Goal: Task Accomplishment & Management: Use online tool/utility

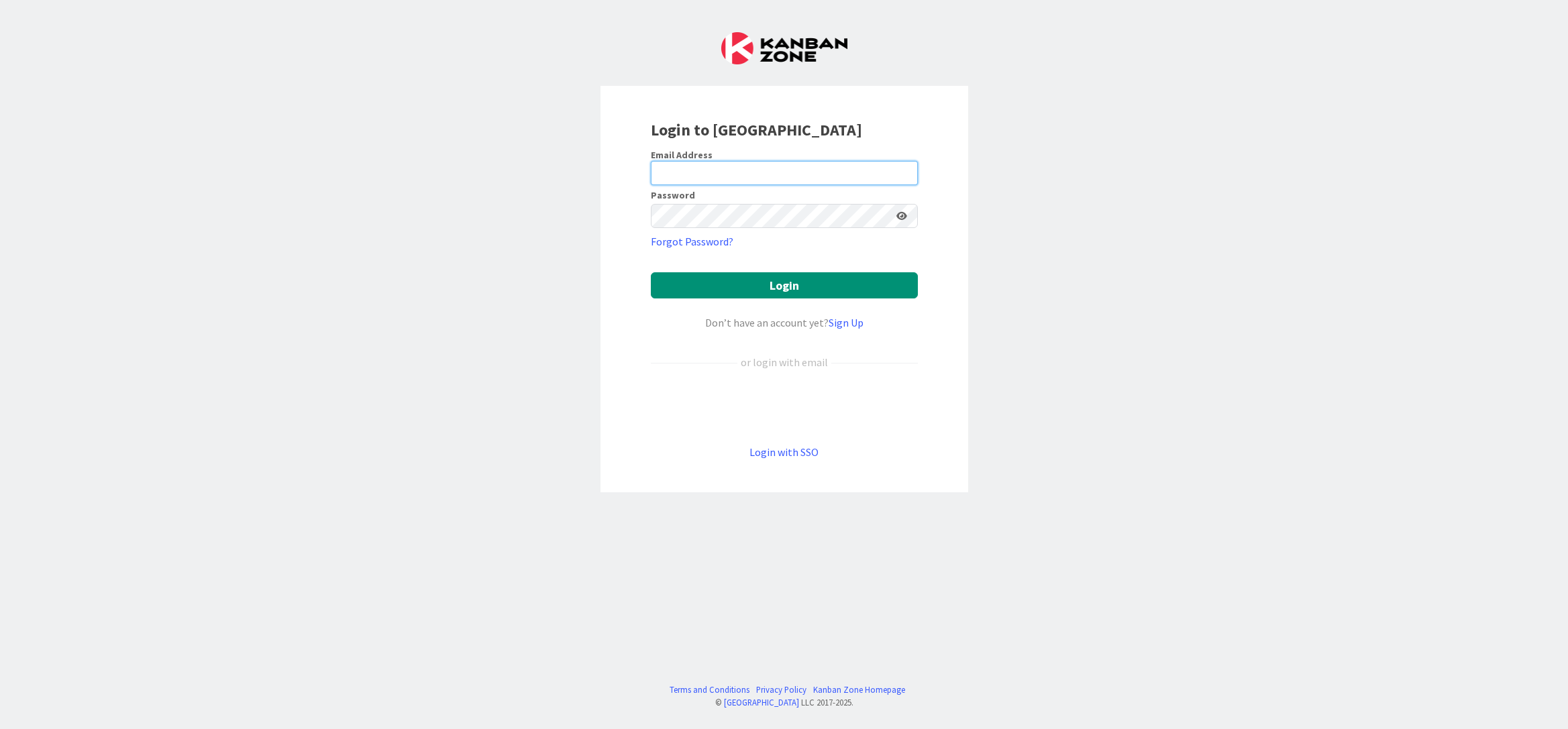
click at [744, 169] on input "email" at bounding box center [784, 173] width 267 height 24
type input "sanna.mattila@pandia.fi"
click at [651, 272] on button "Login" at bounding box center [784, 285] width 267 height 26
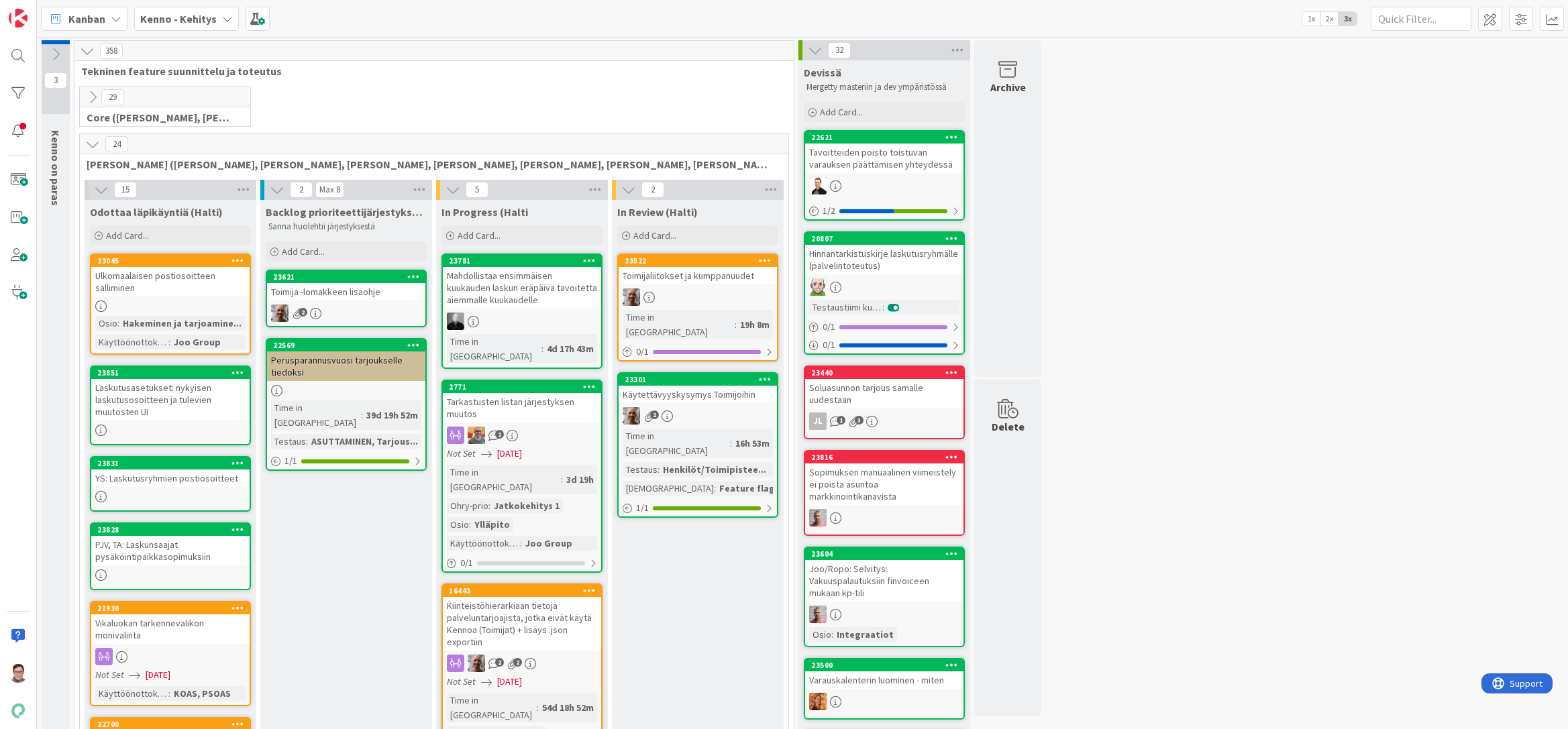
click at [94, 147] on icon at bounding box center [93, 144] width 15 height 15
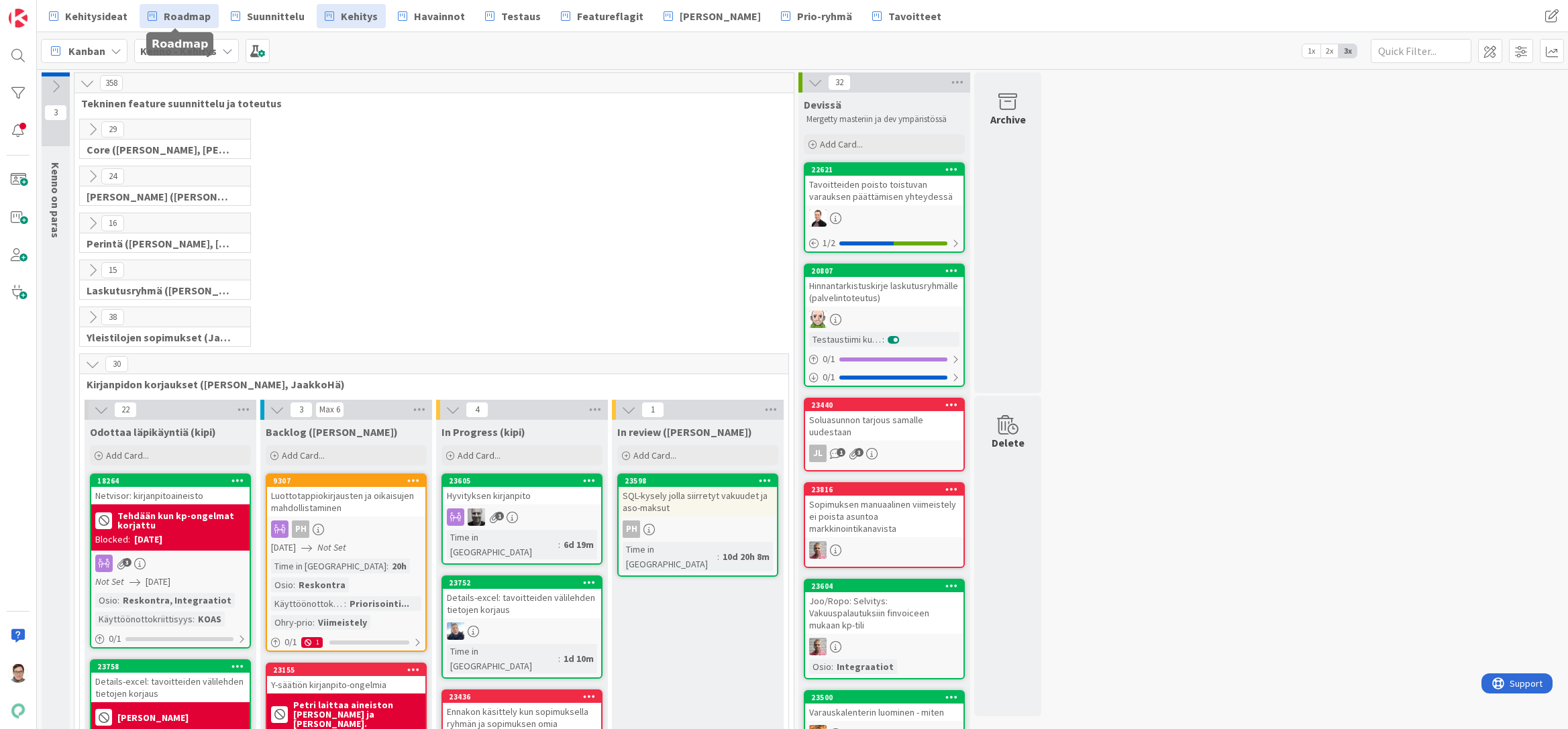
click at [186, 21] on span "Roadmap" at bounding box center [187, 16] width 47 height 16
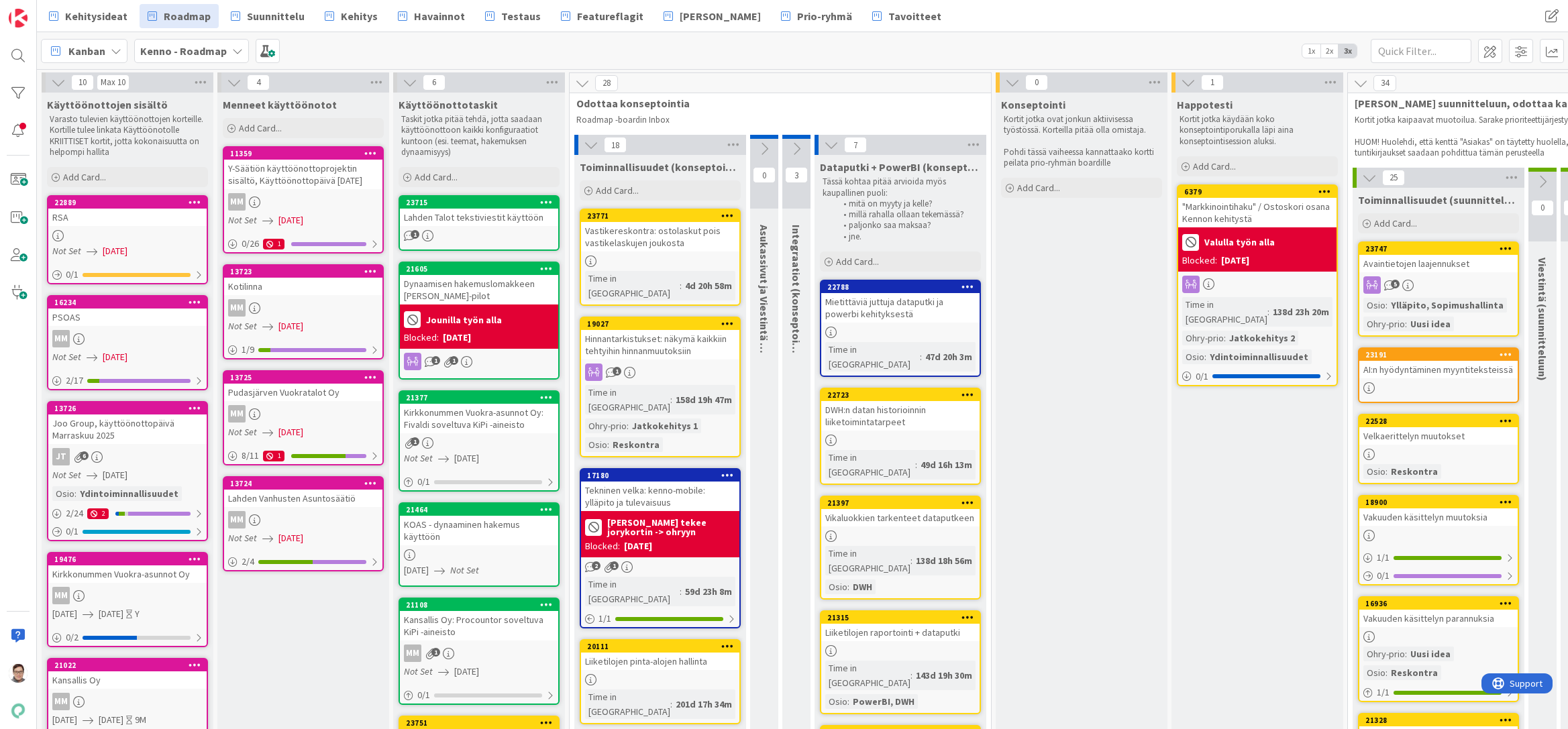
click at [93, 433] on div "Joo Group, käyttöönottopäivä Marraskuu 2025" at bounding box center [127, 428] width 158 height 29
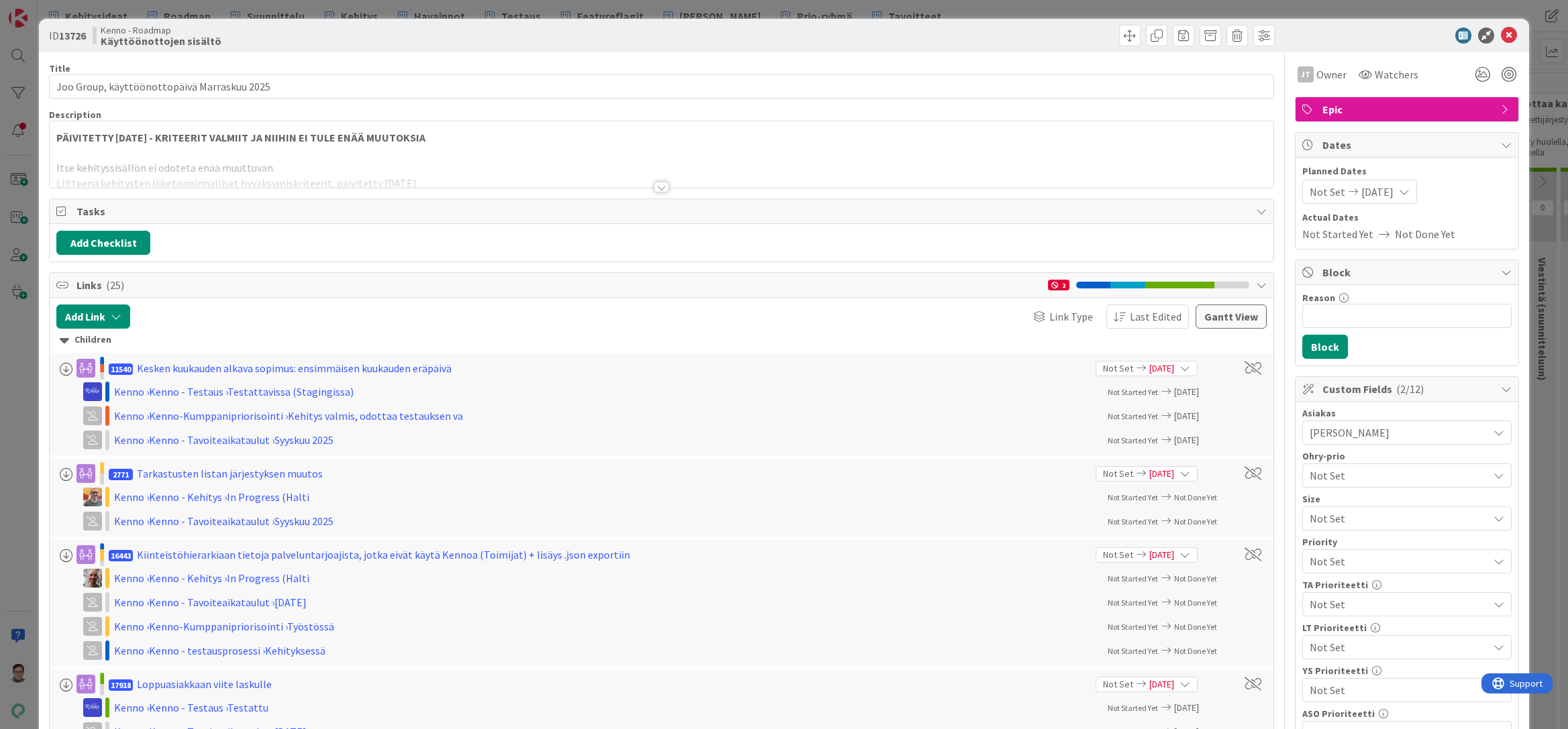
click at [657, 187] on div at bounding box center [661, 188] width 15 height 11
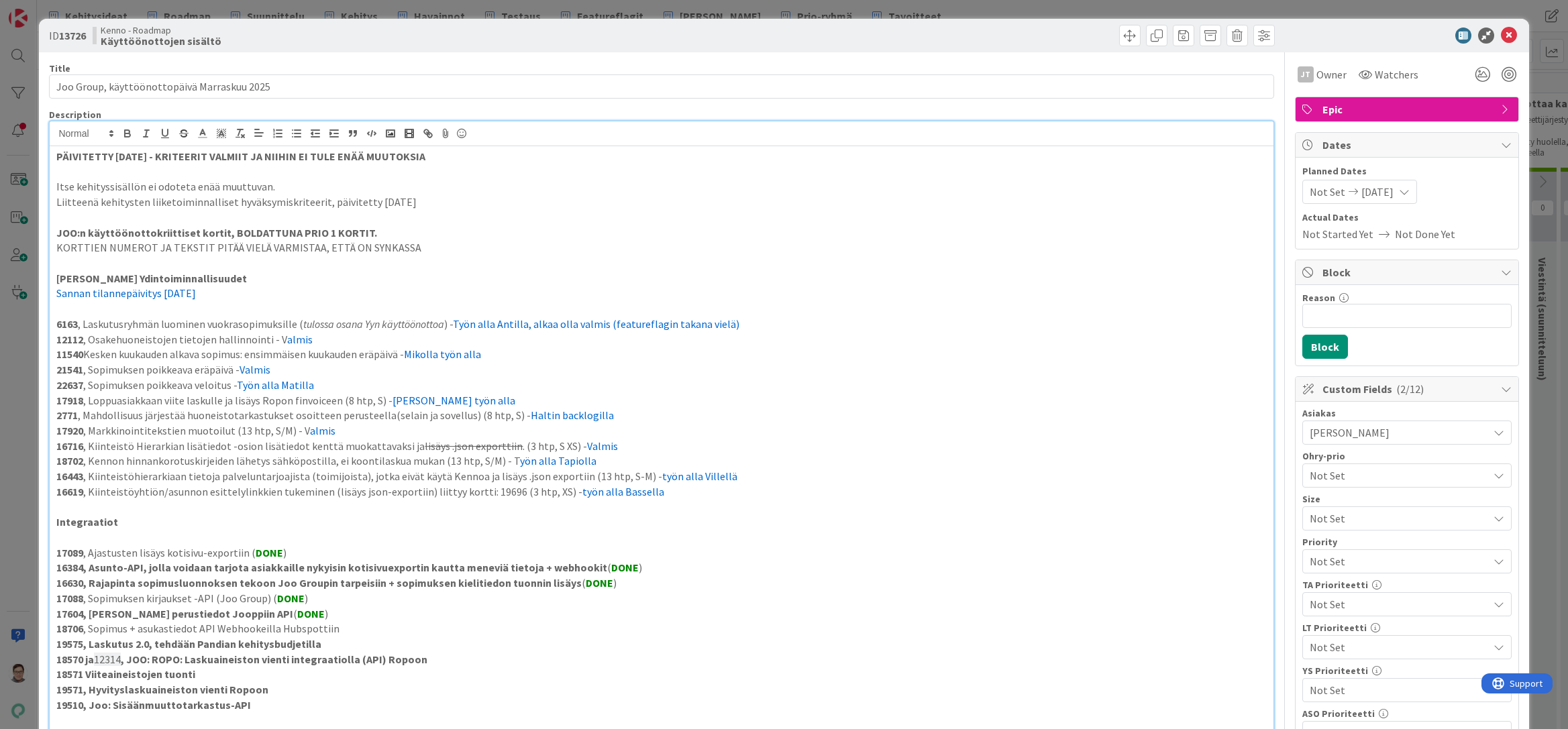
click at [425, 462] on p "18702 , Kennon hinnankorotuskirjeiden lähetys sähköpostilla, ei koontilaskua mu…" at bounding box center [660, 461] width 1209 height 15
click at [621, 461] on p "18702 , Kennon hinnankorotuskirjeiden lähetys sähköpostilla, ei koontilaskua mu…" at bounding box center [660, 461] width 1209 height 15
click at [1501, 39] on icon at bounding box center [1509, 36] width 16 height 16
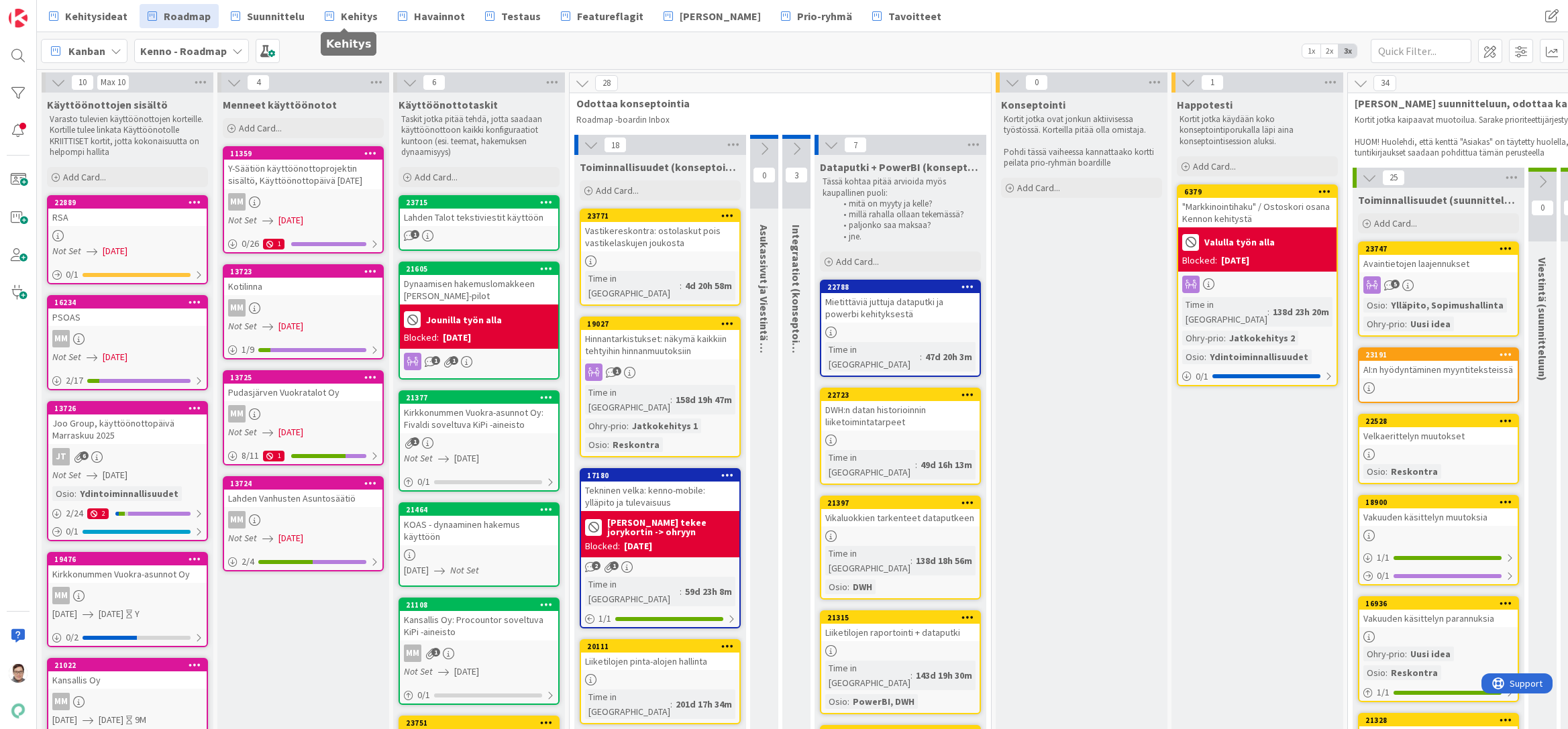
drag, startPoint x: 351, startPoint y: 12, endPoint x: 359, endPoint y: 41, distance: 30.1
click at [351, 12] on span "Kehitys" at bounding box center [359, 16] width 37 height 16
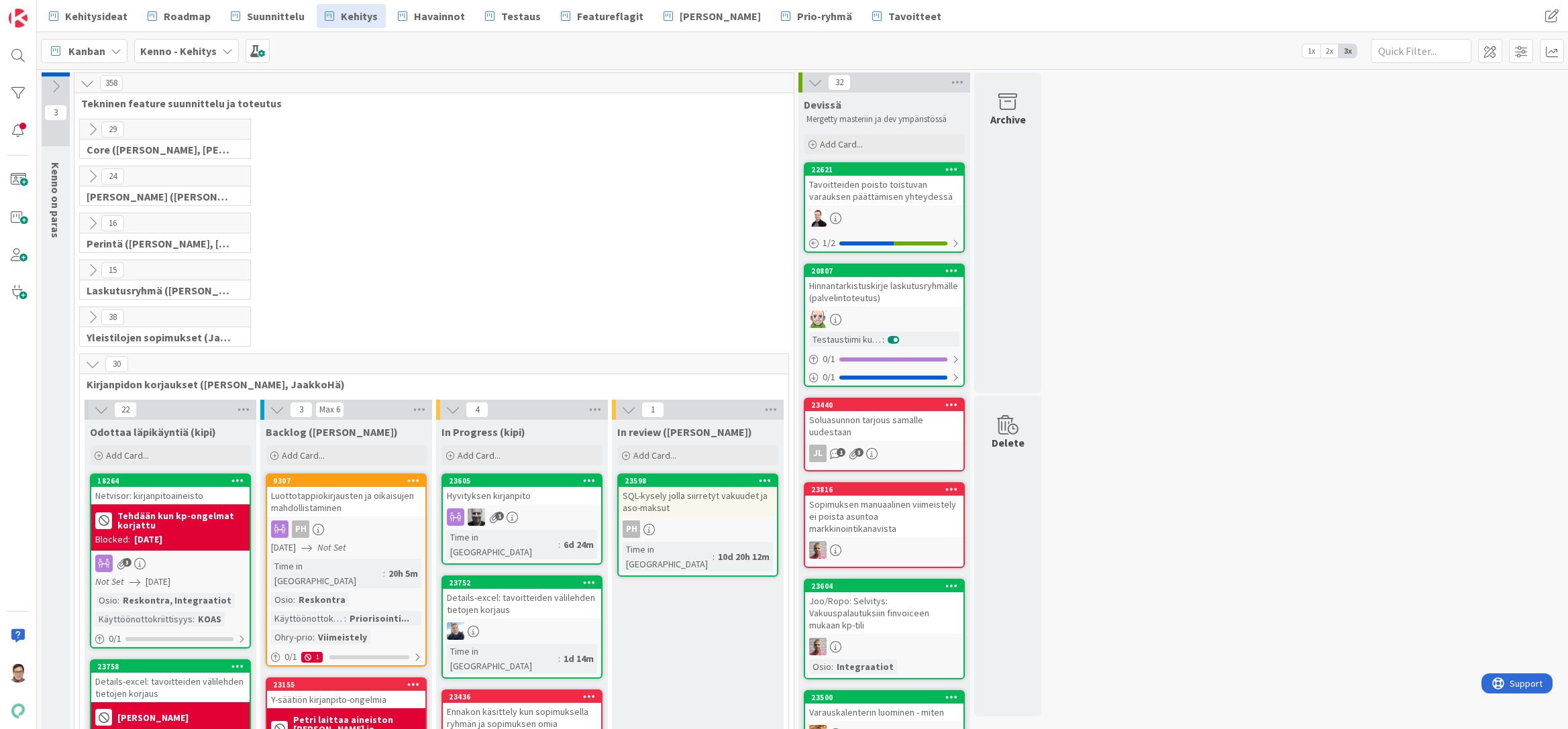
click at [93, 173] on icon at bounding box center [93, 176] width 15 height 15
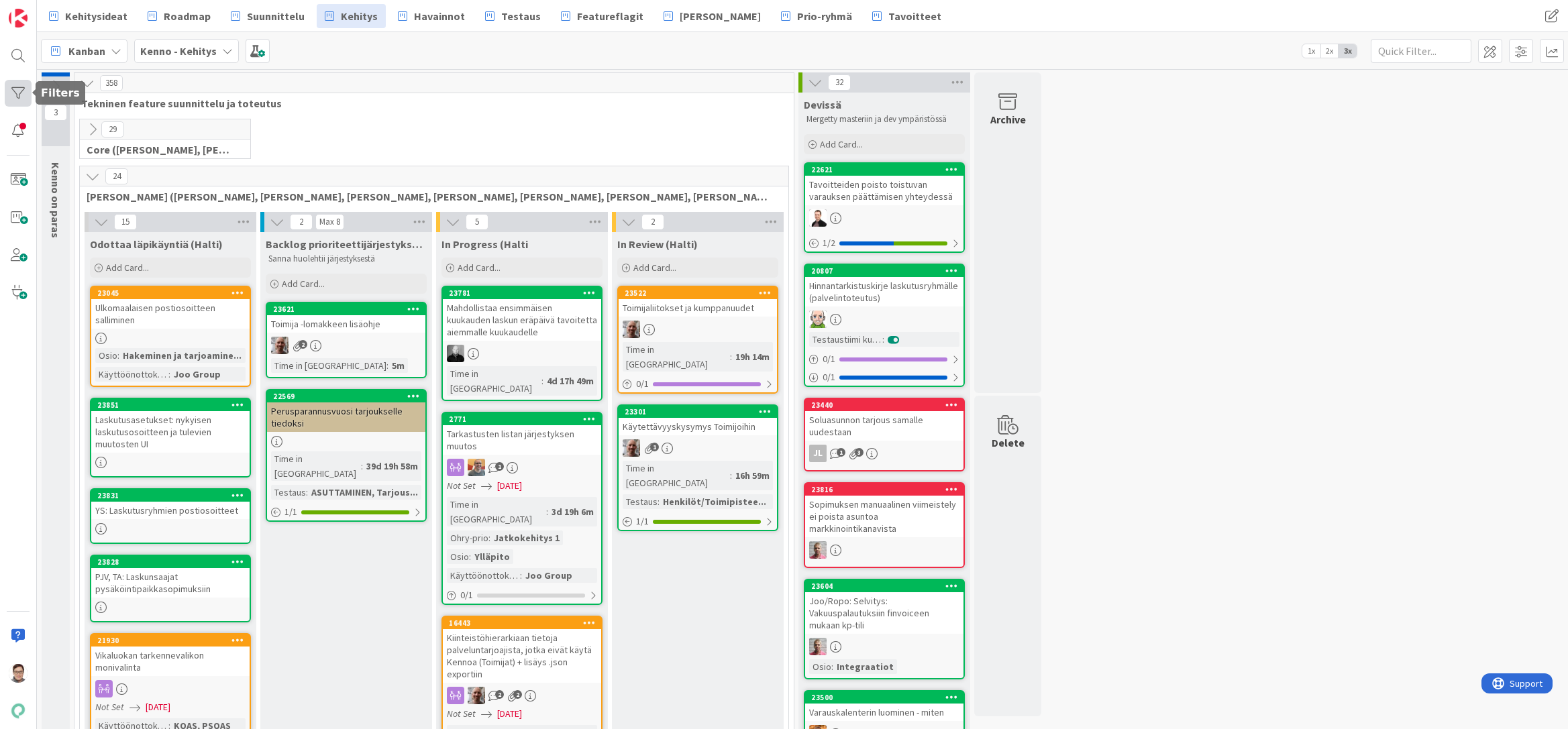
click at [14, 85] on div at bounding box center [18, 93] width 27 height 27
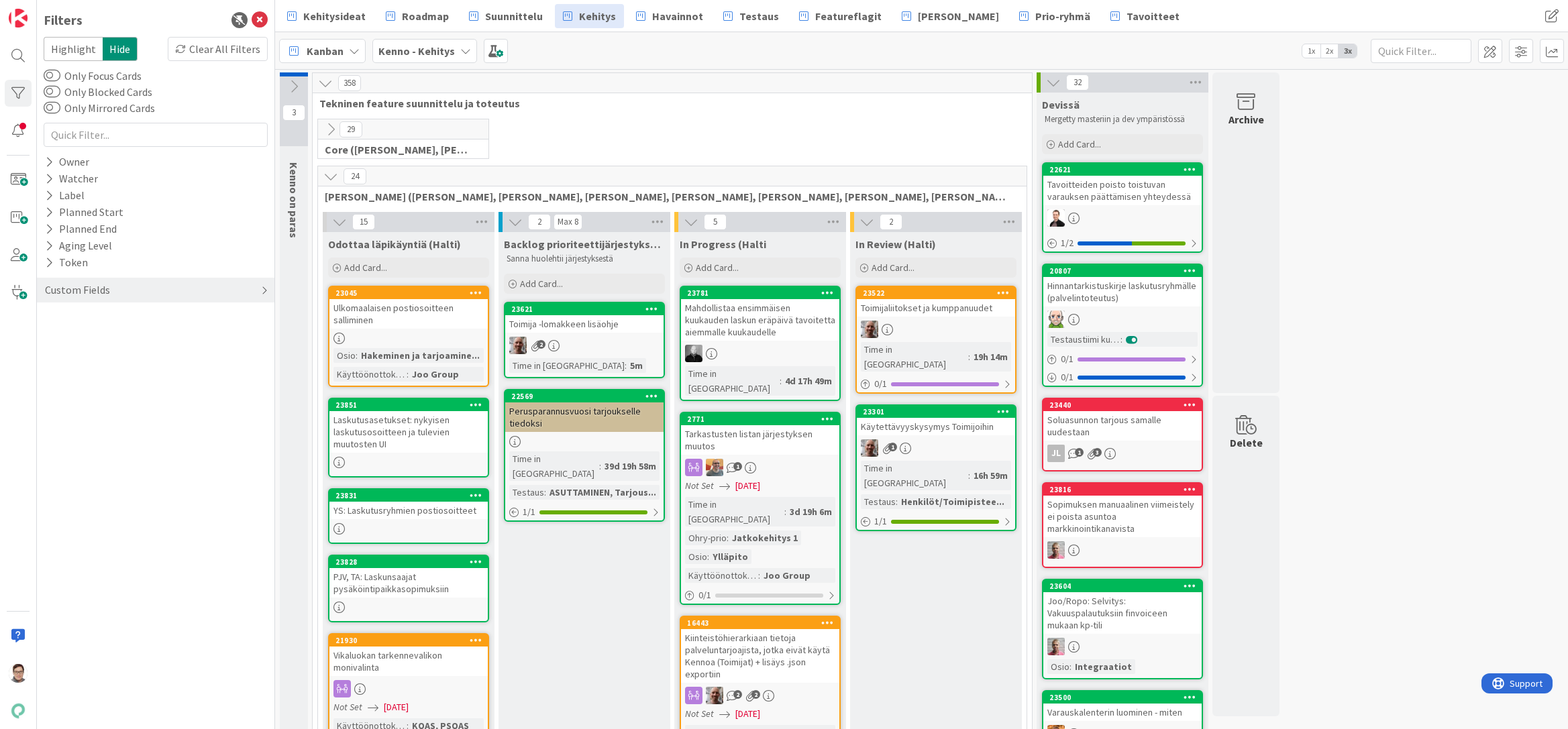
click at [131, 287] on div "Custom Fields" at bounding box center [156, 290] width 238 height 25
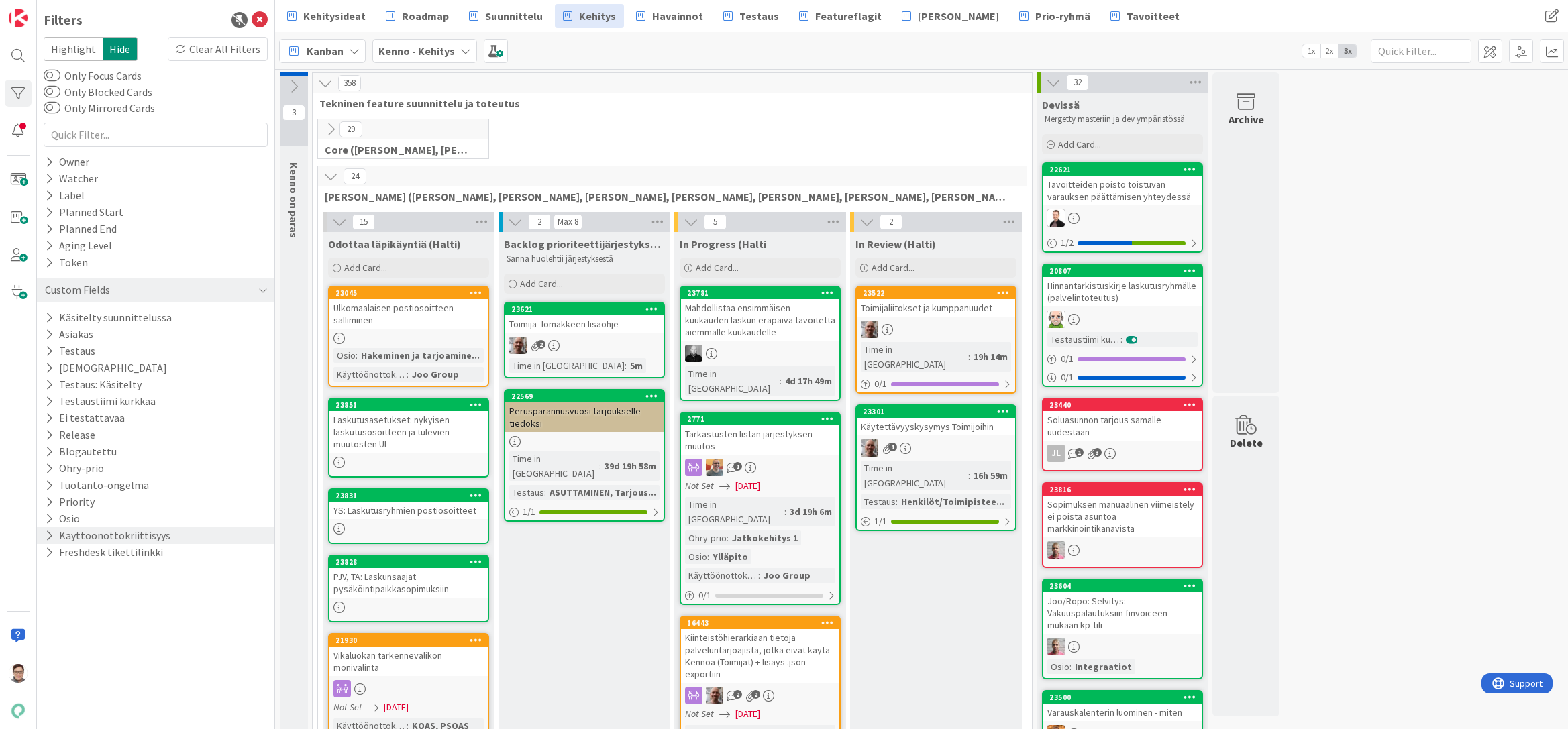
click at [49, 533] on icon at bounding box center [49, 535] width 9 height 11
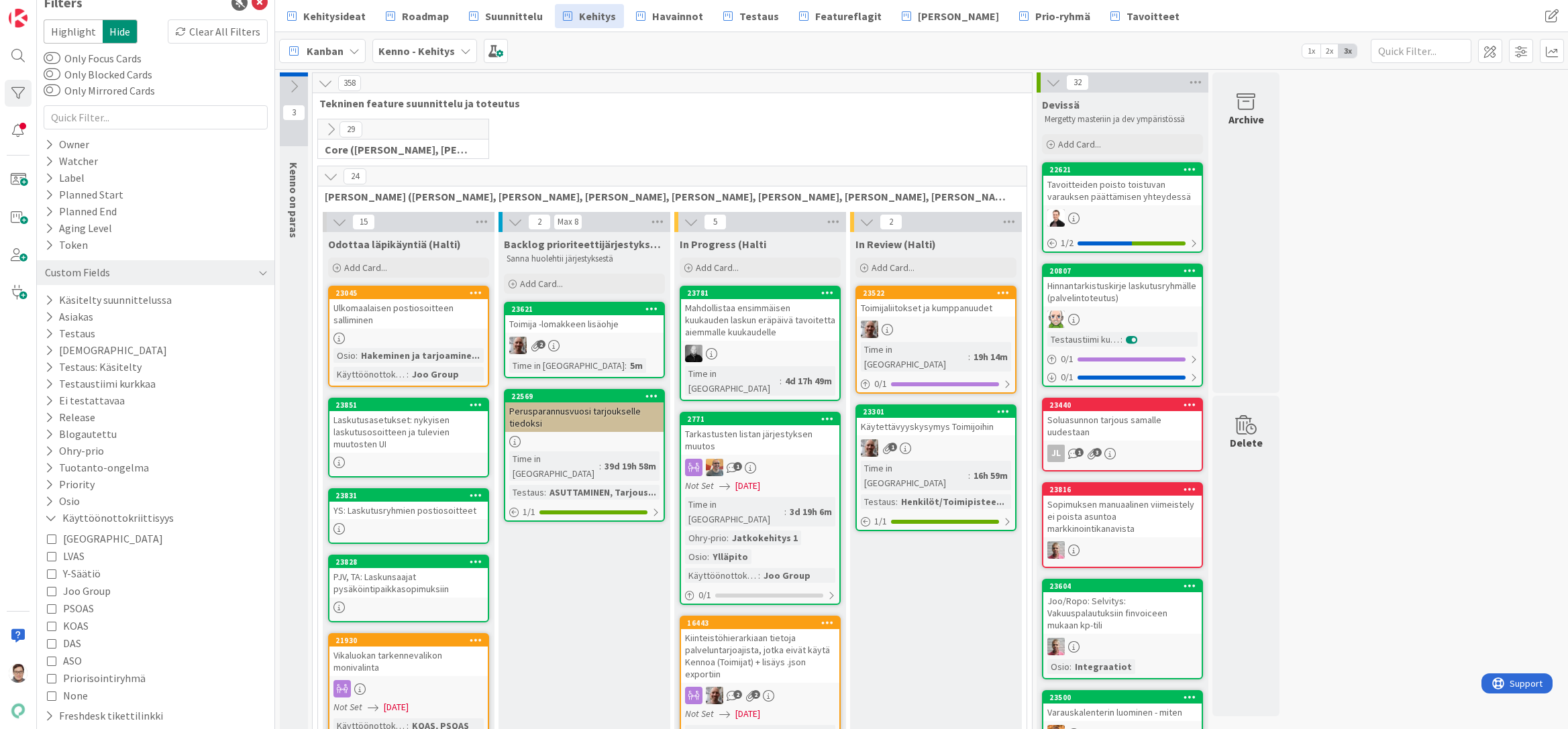
scroll to position [23, 0]
click at [51, 585] on icon at bounding box center [51, 586] width 10 height 9
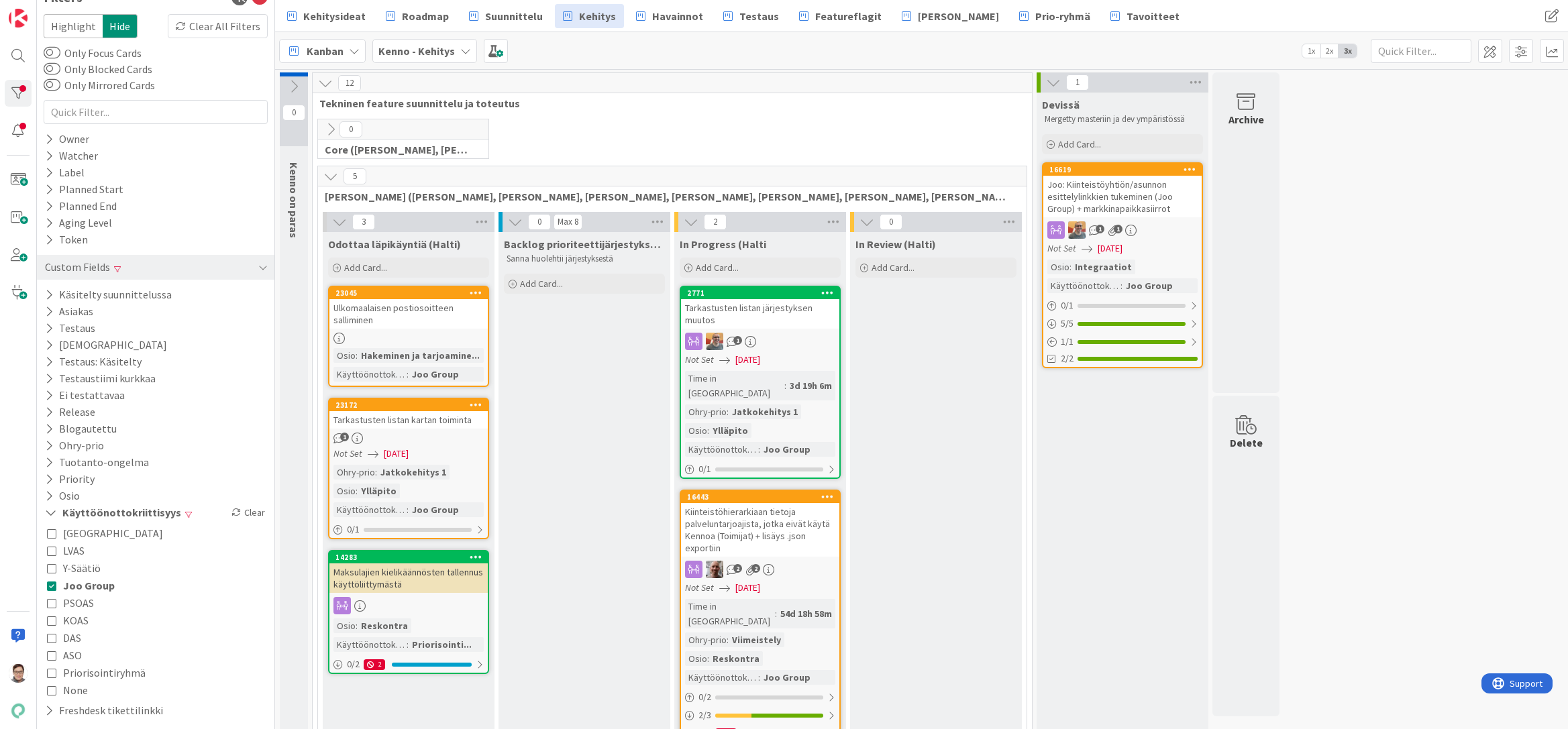
click at [54, 602] on icon at bounding box center [51, 603] width 10 height 9
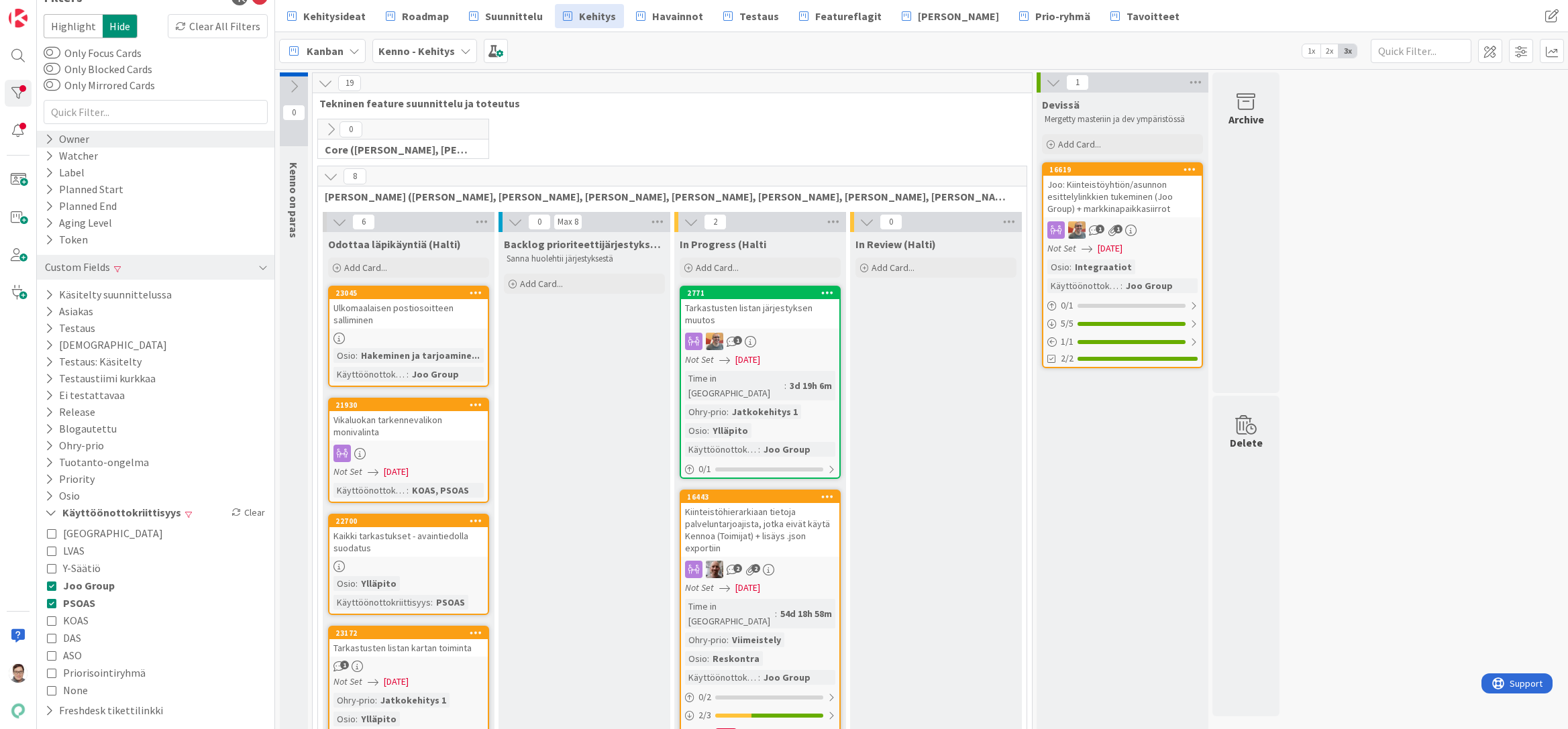
scroll to position [0, 0]
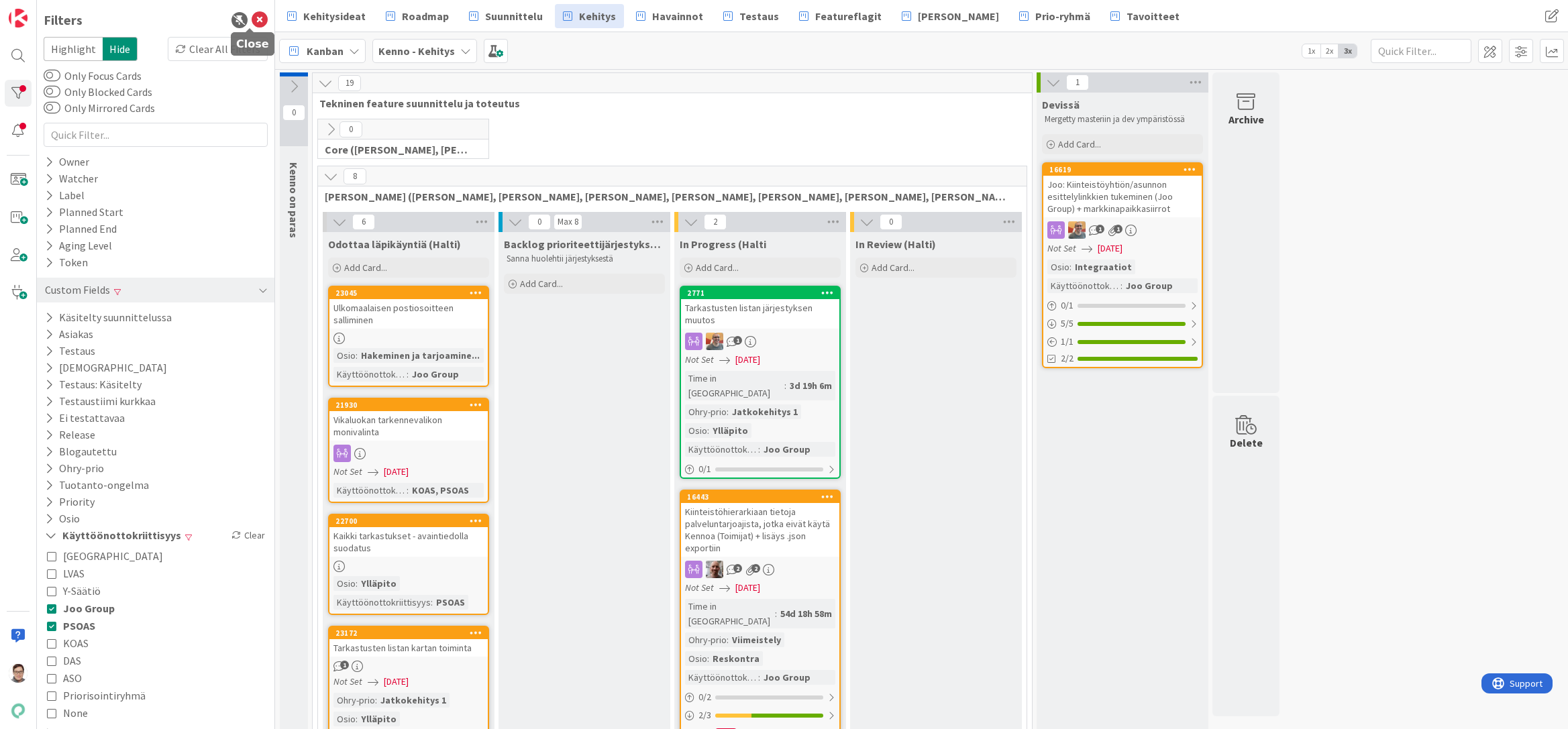
click at [252, 18] on icon at bounding box center [260, 20] width 16 height 16
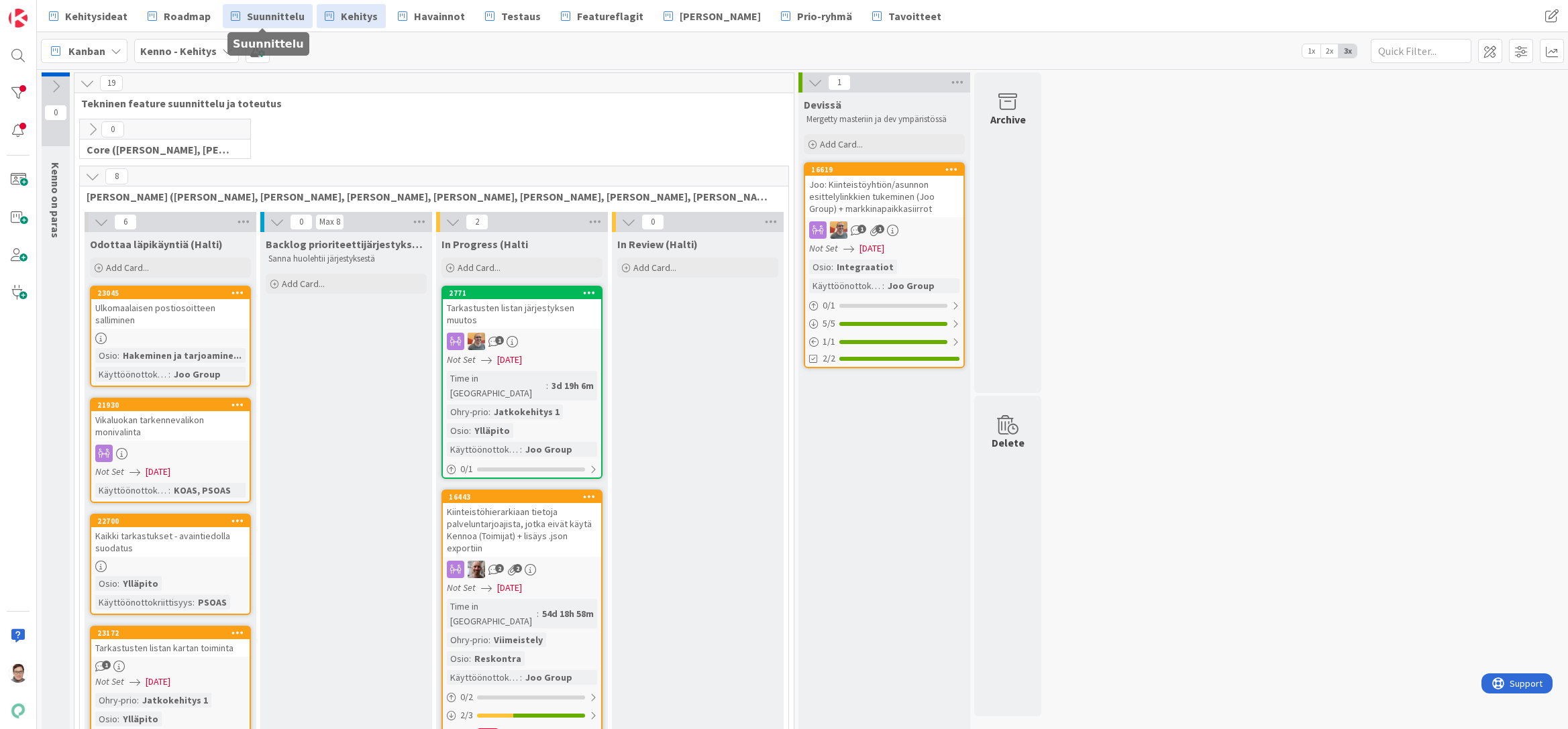
click at [272, 21] on span "Suunnittelu" at bounding box center [276, 16] width 58 height 16
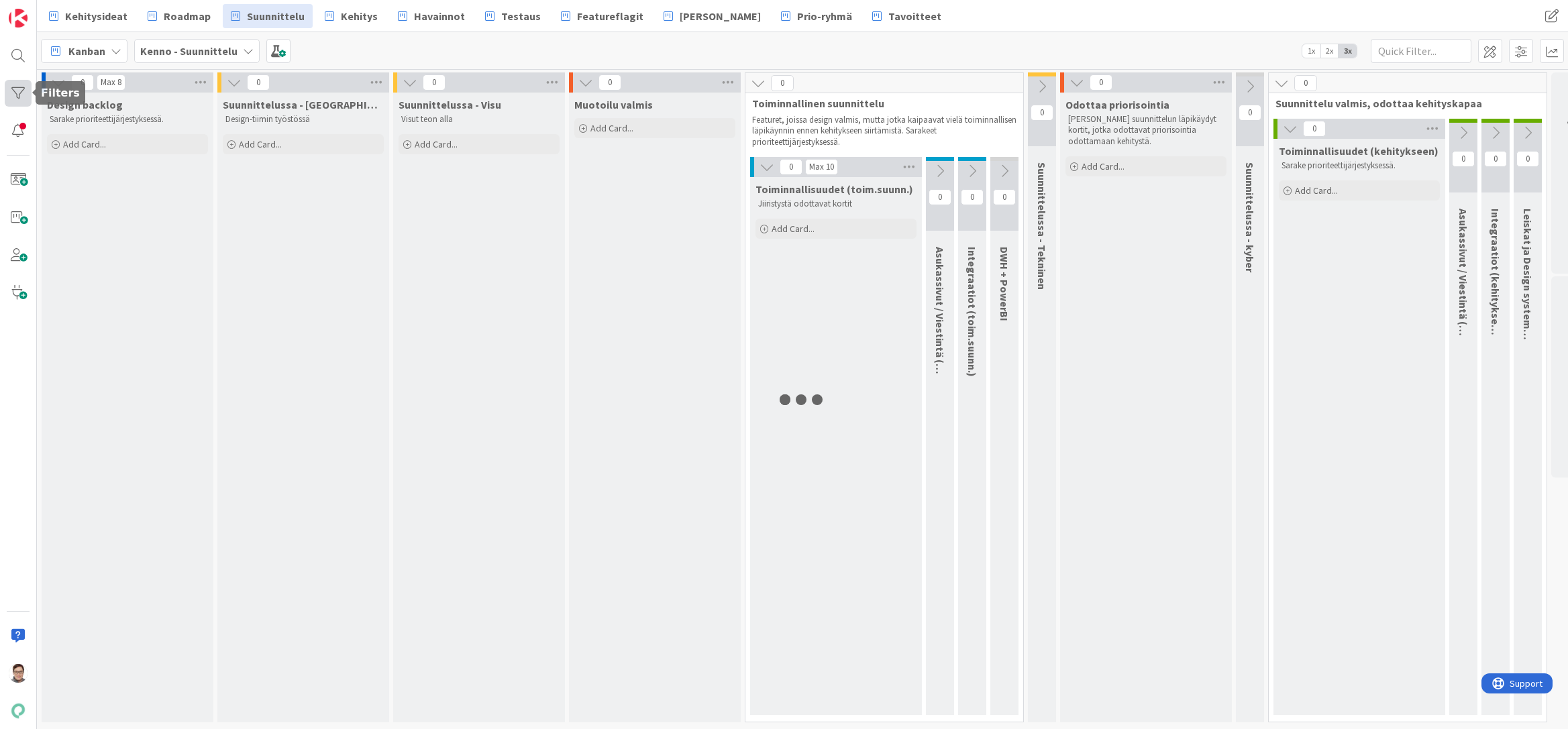
click at [20, 89] on div at bounding box center [18, 93] width 27 height 27
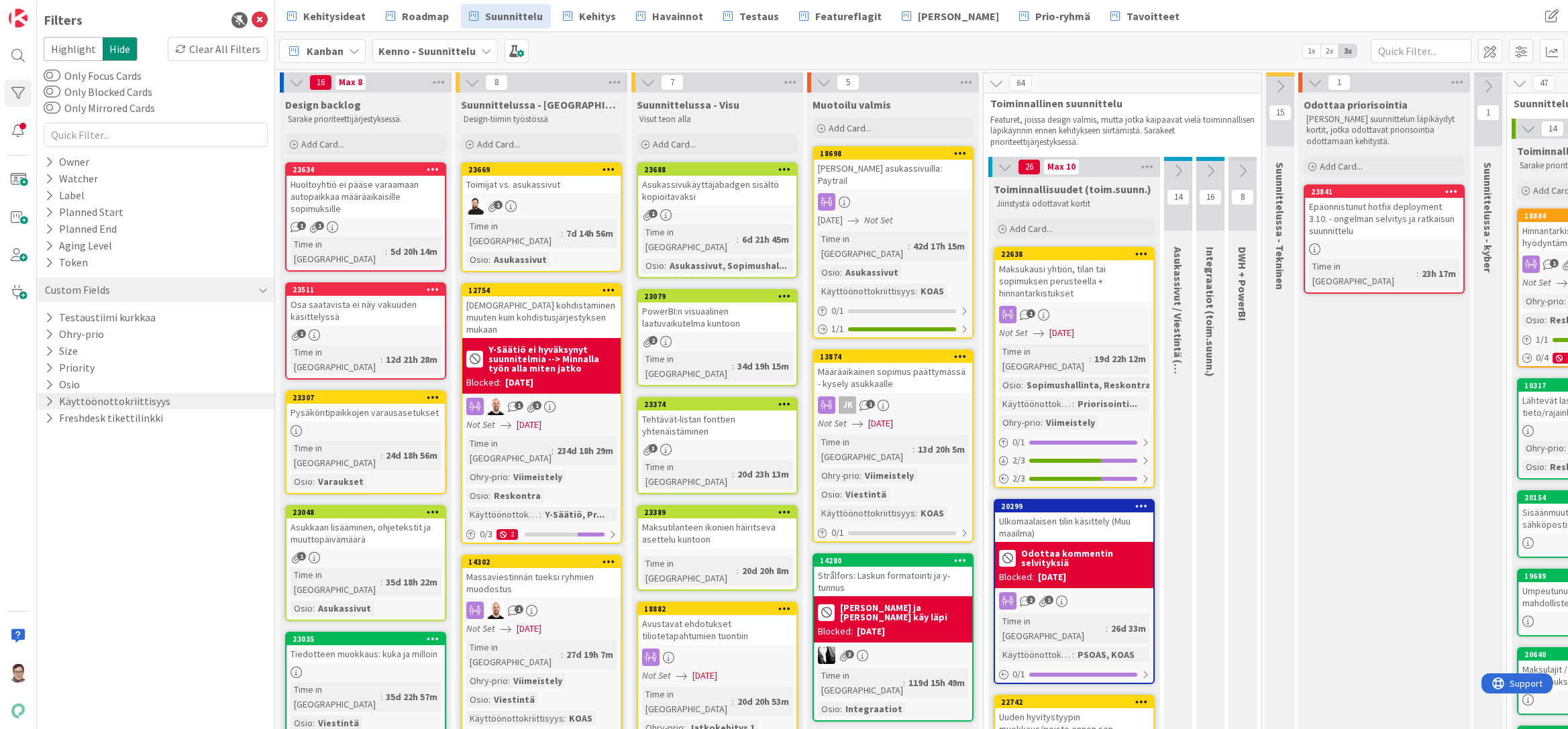
click at [86, 402] on button "Käyttöönottokriittisyys" at bounding box center [108, 401] width 128 height 17
click at [52, 476] on icon at bounding box center [51, 474] width 10 height 9
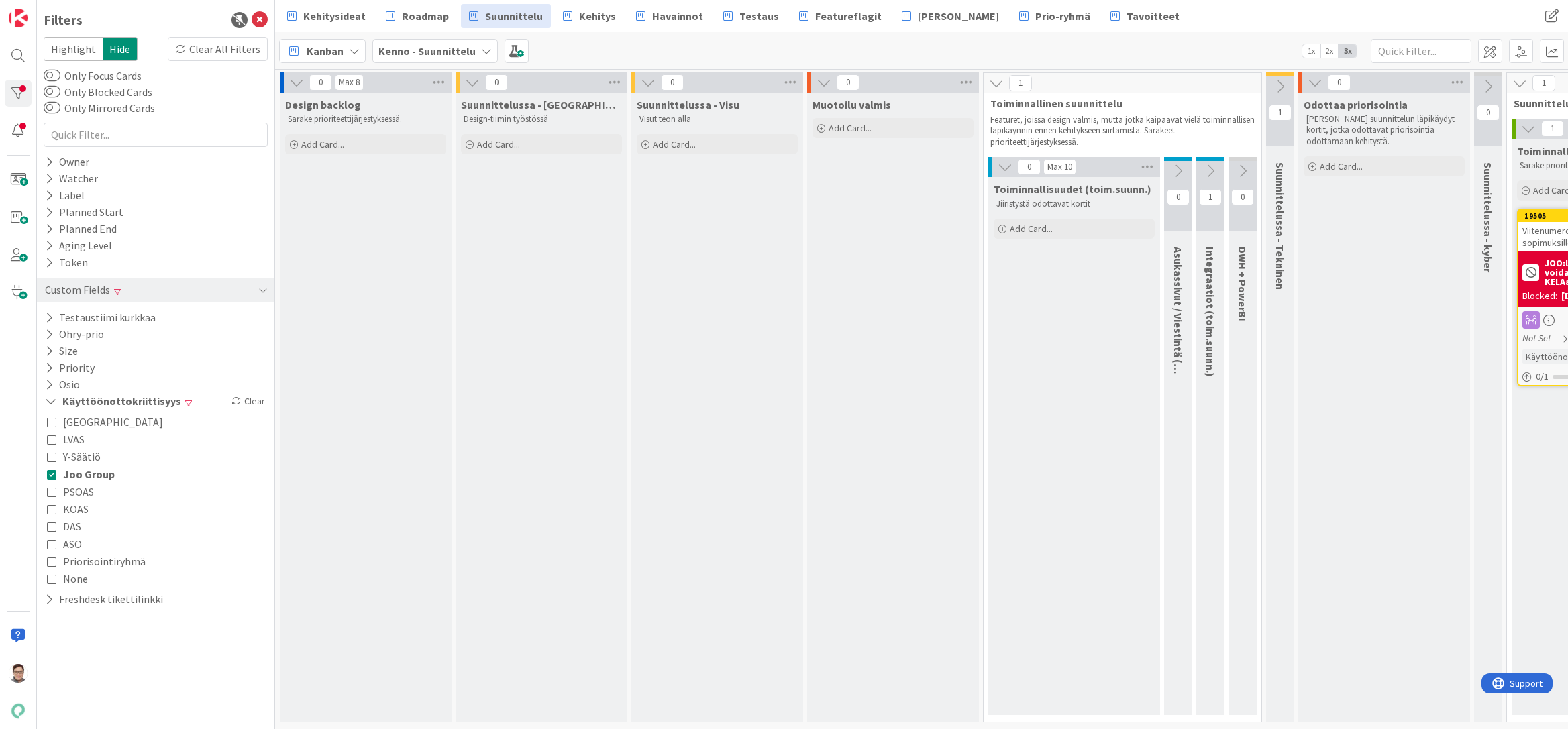
click at [51, 495] on icon at bounding box center [51, 492] width 10 height 9
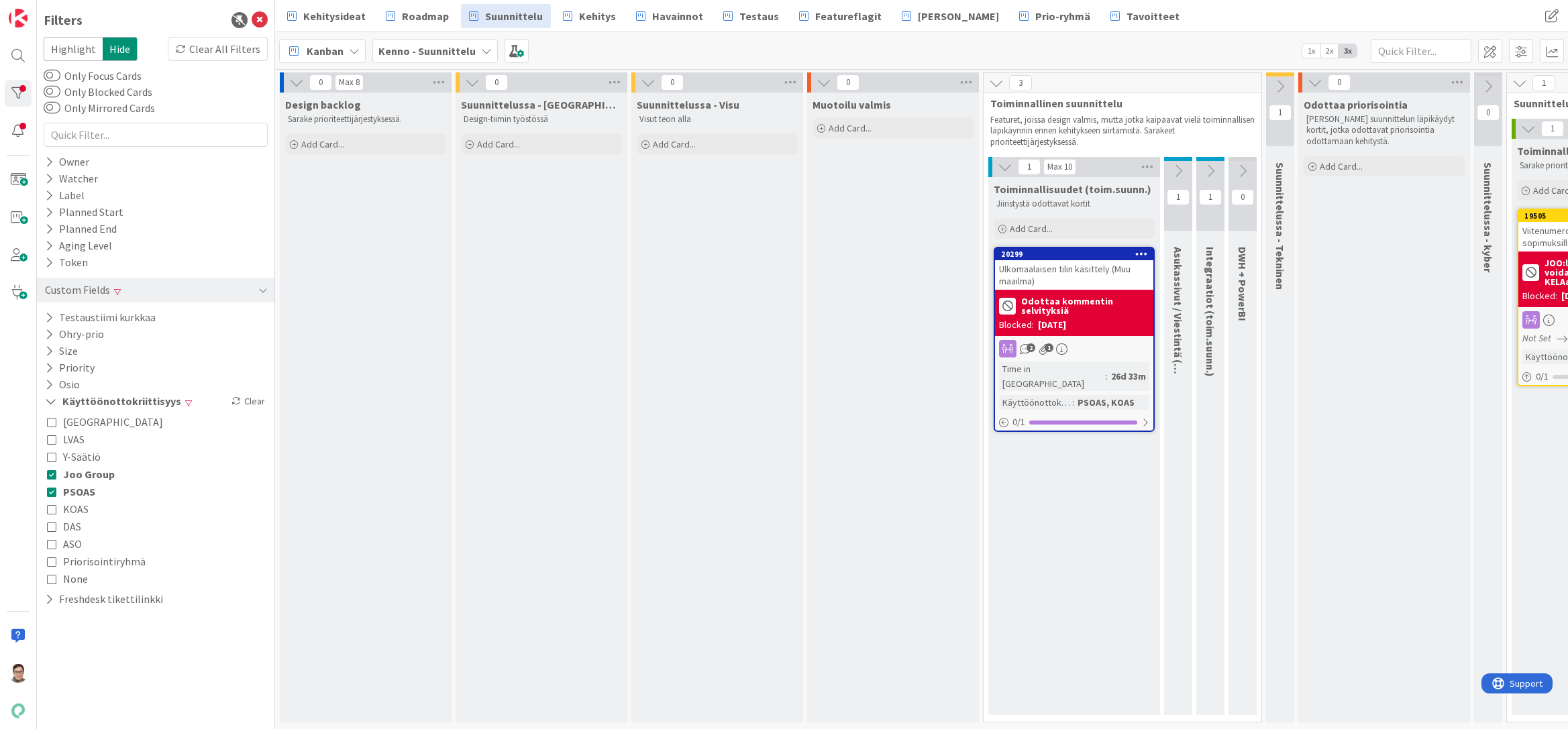
click at [51, 476] on icon at bounding box center [51, 474] width 10 height 9
click at [51, 496] on icon at bounding box center [51, 492] width 10 height 9
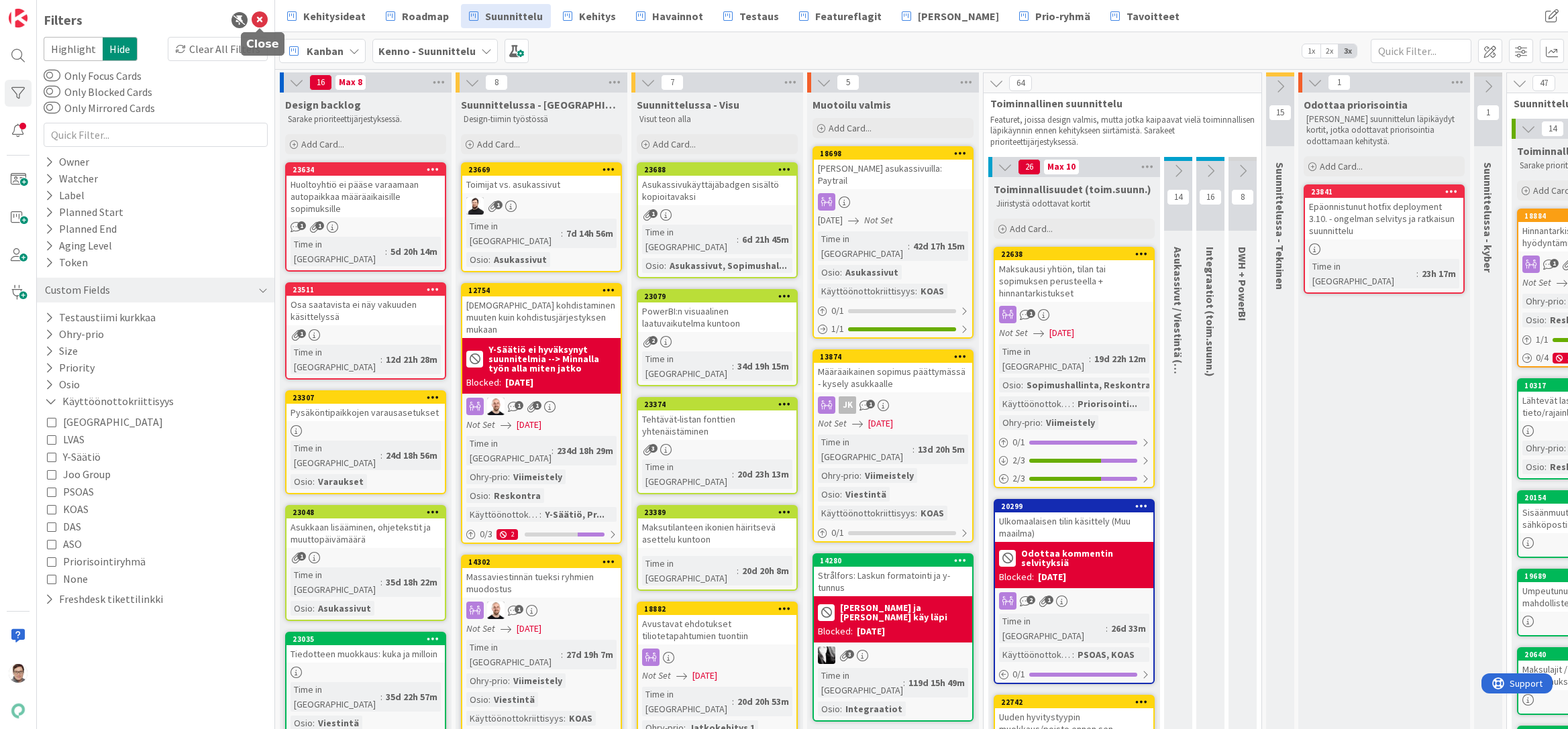
click at [261, 24] on icon at bounding box center [260, 20] width 16 height 16
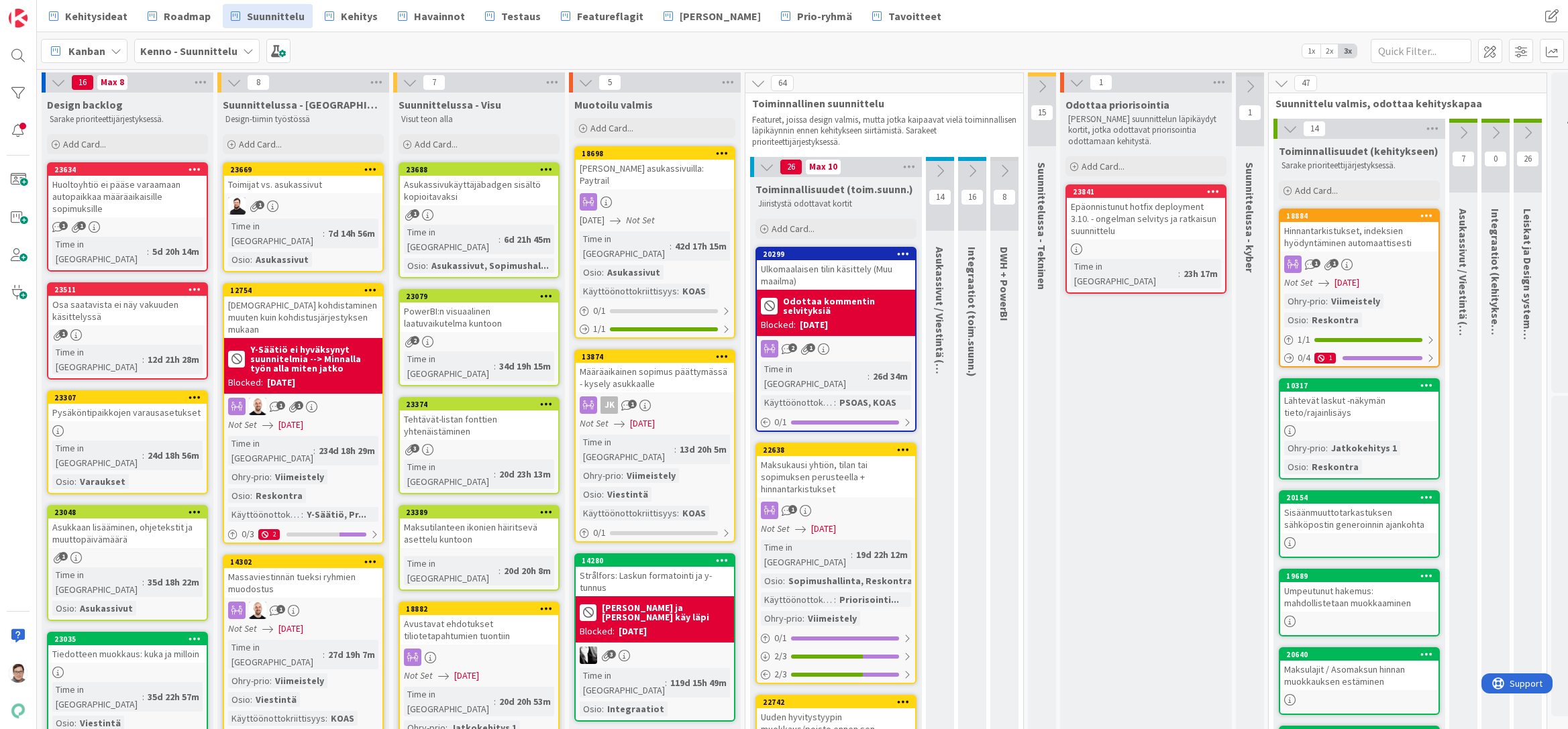
click at [844, 274] on div "Ulkomaalaisen tilin käsittely (Muu maailma)" at bounding box center [836, 275] width 158 height 29
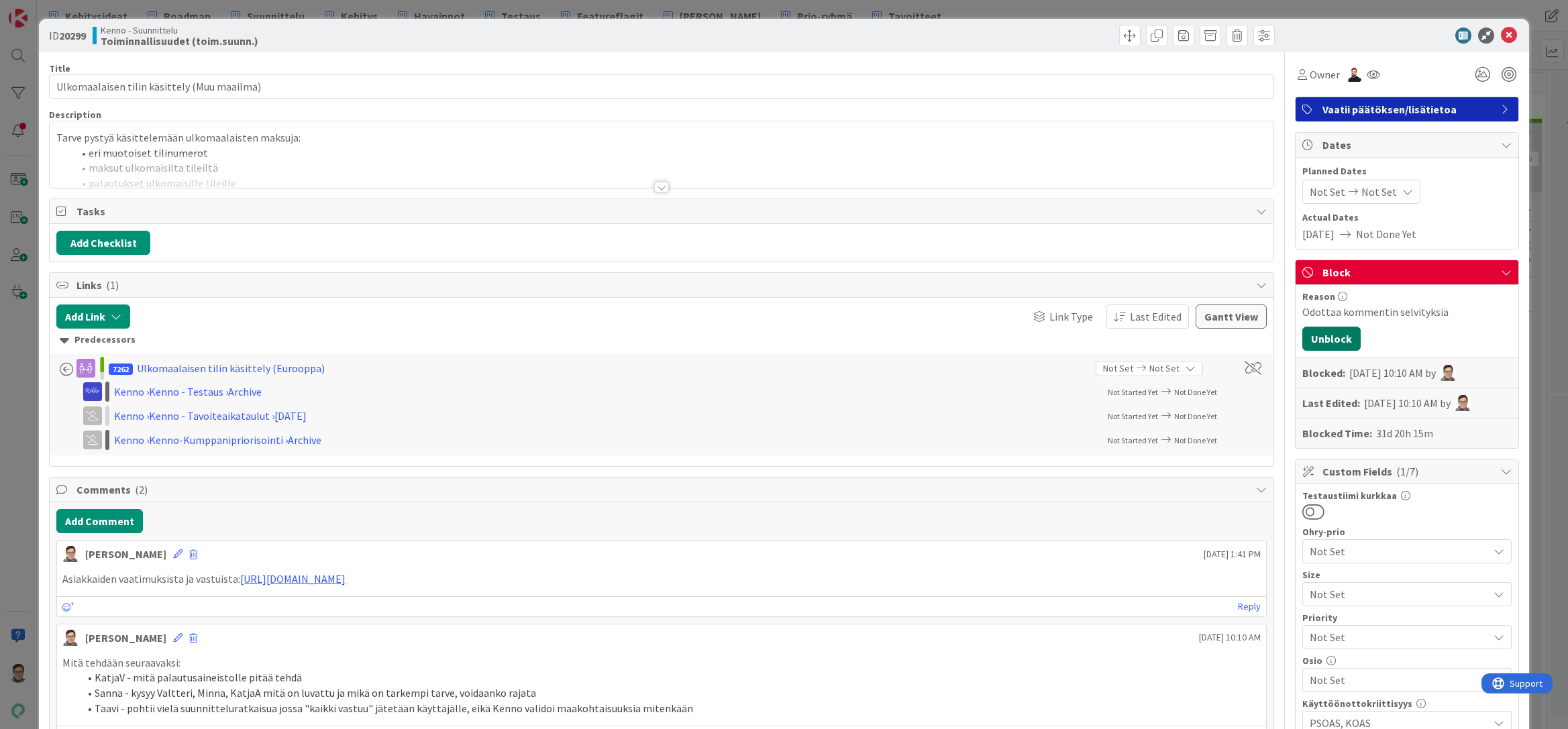
click at [1327, 336] on button "Unblock" at bounding box center [1331, 339] width 59 height 24
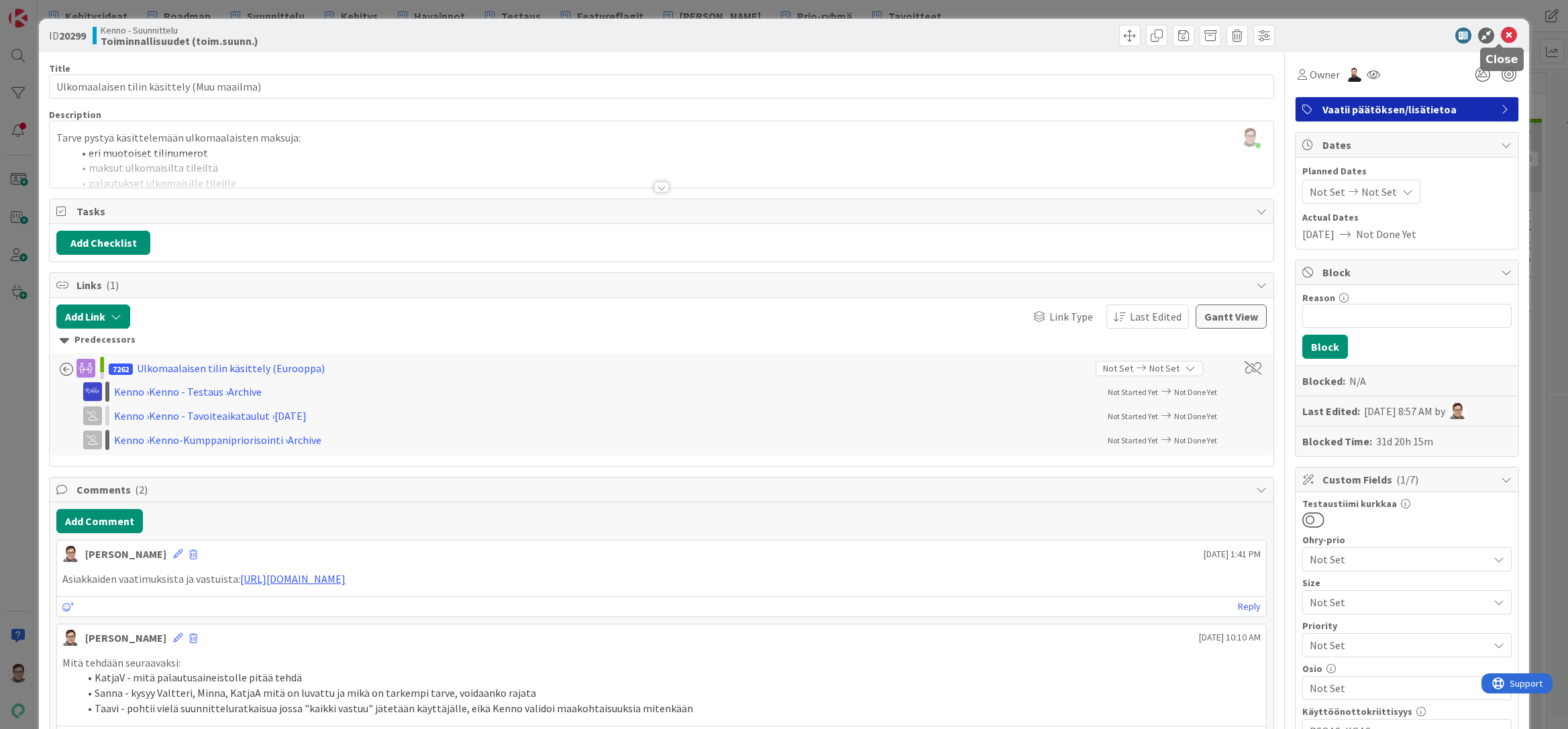
click at [1505, 40] on icon at bounding box center [1509, 36] width 16 height 16
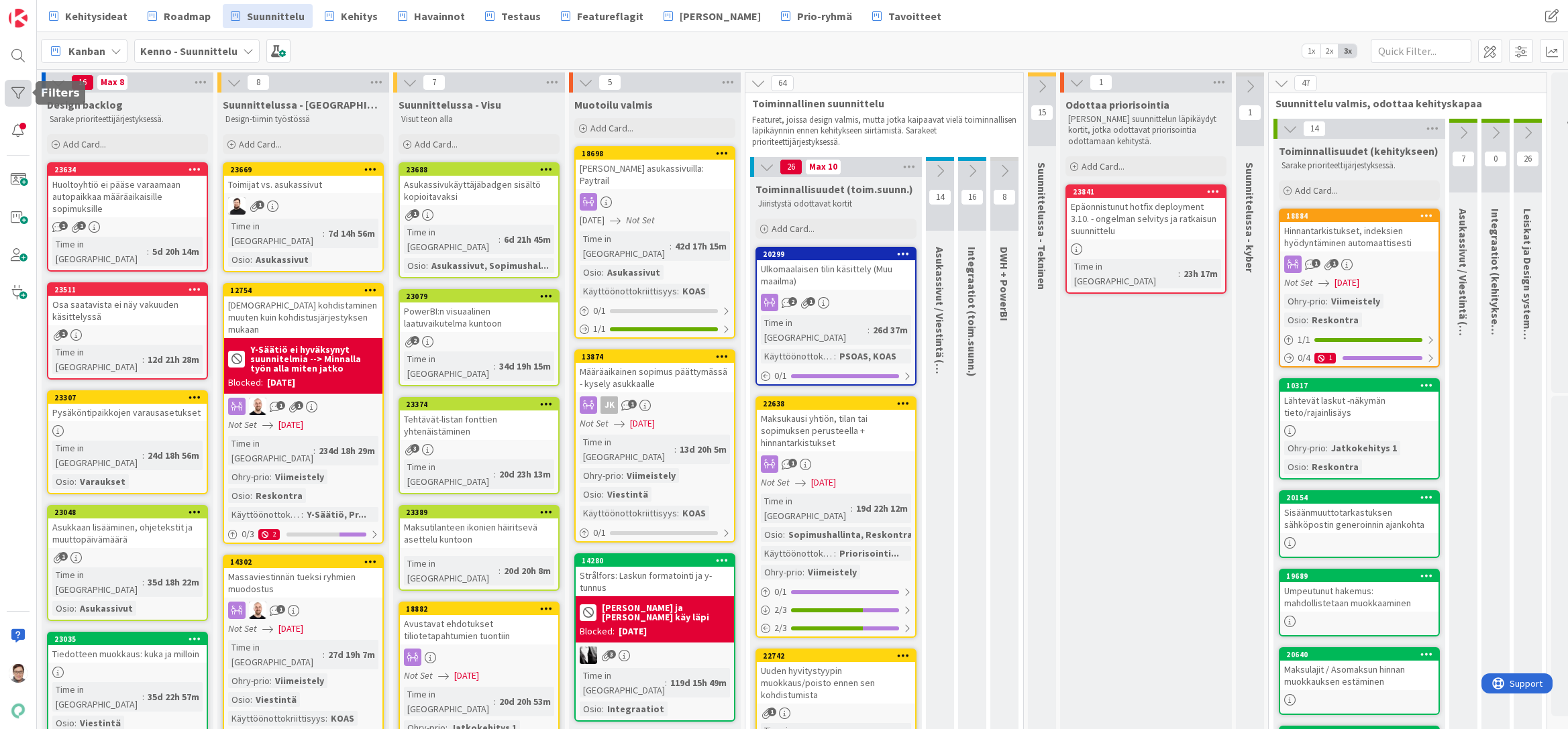
click at [24, 89] on div at bounding box center [18, 93] width 27 height 27
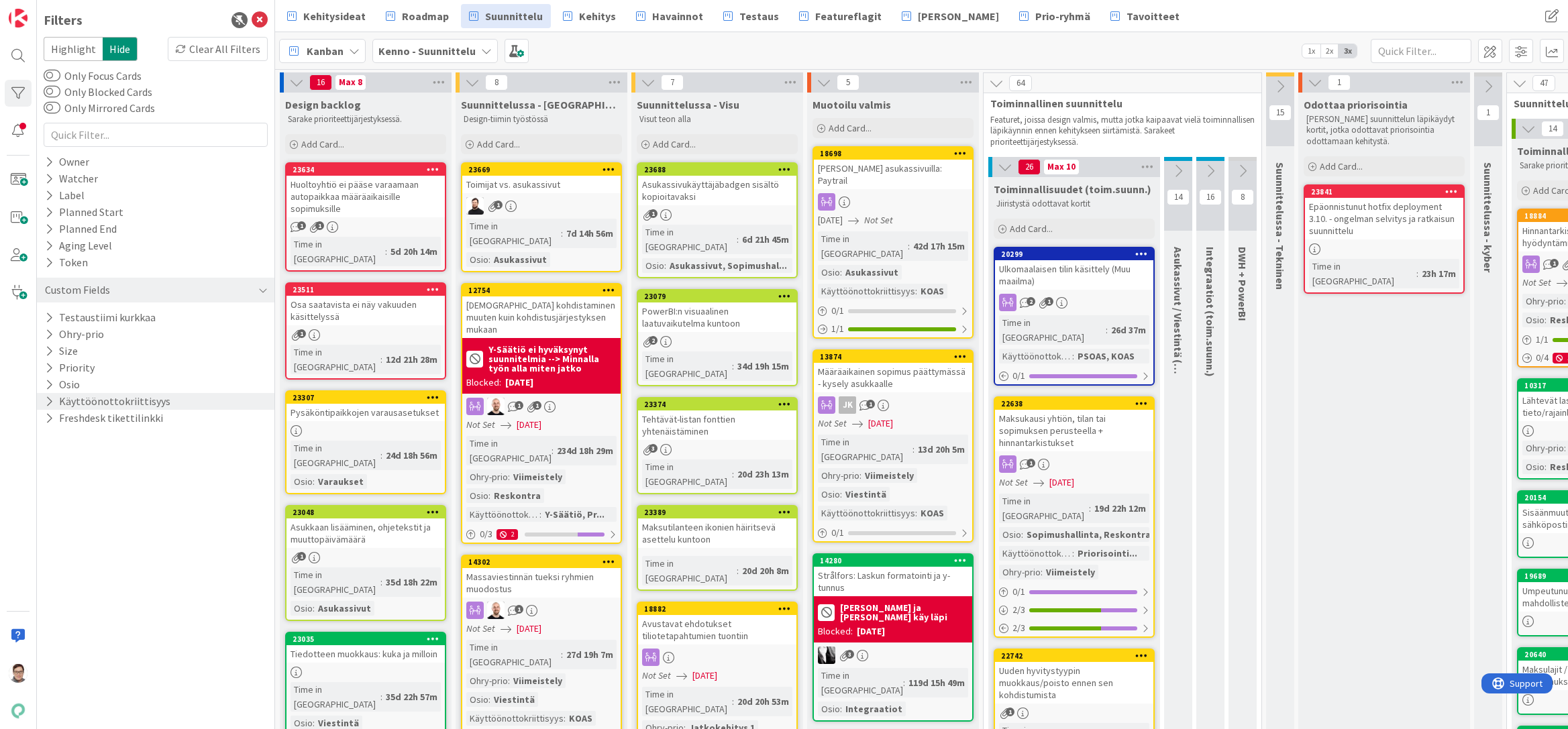
click at [92, 397] on button "Käyttöönottokriittisyys" at bounding box center [108, 401] width 128 height 17
click at [53, 476] on icon at bounding box center [51, 474] width 10 height 9
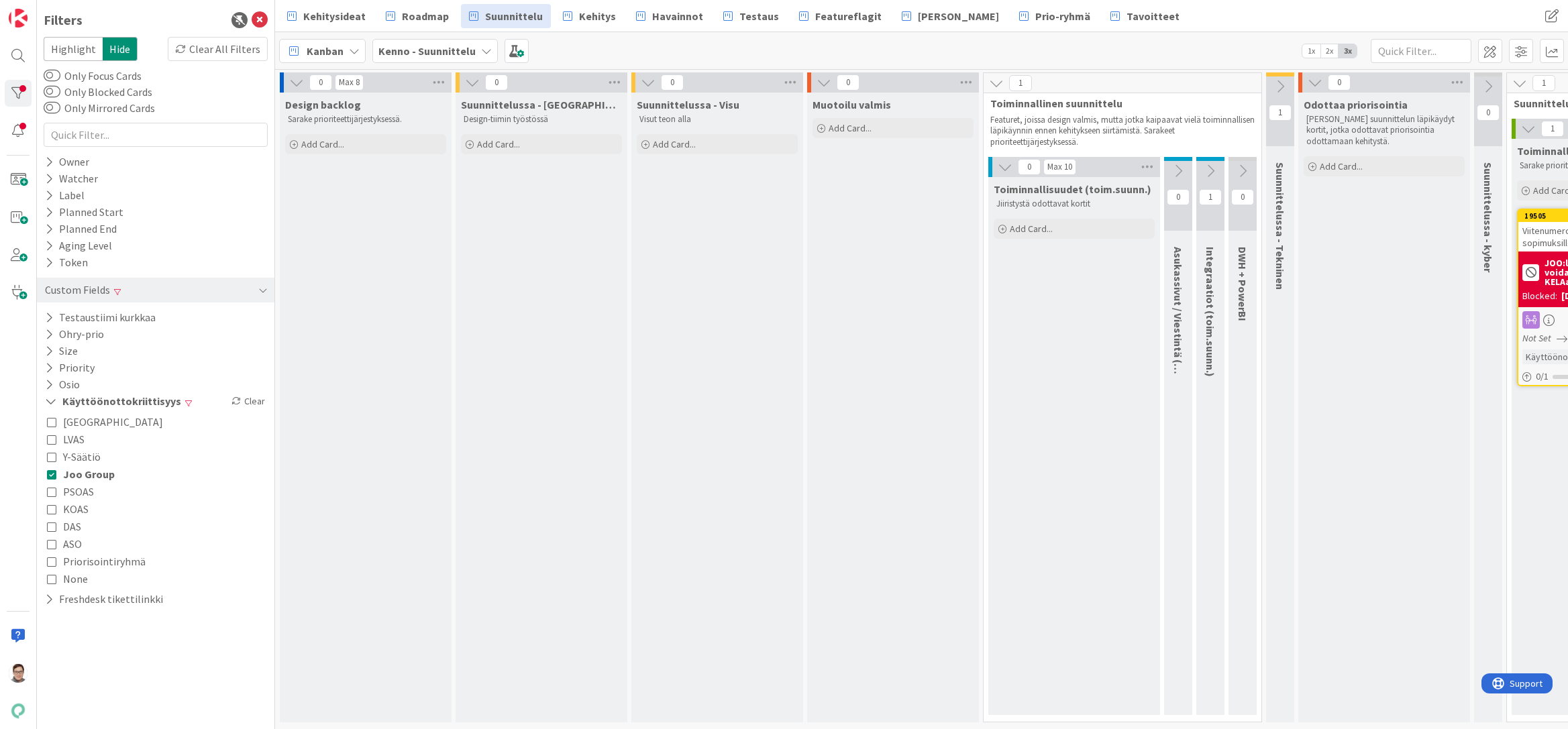
click at [53, 476] on icon at bounding box center [51, 474] width 10 height 9
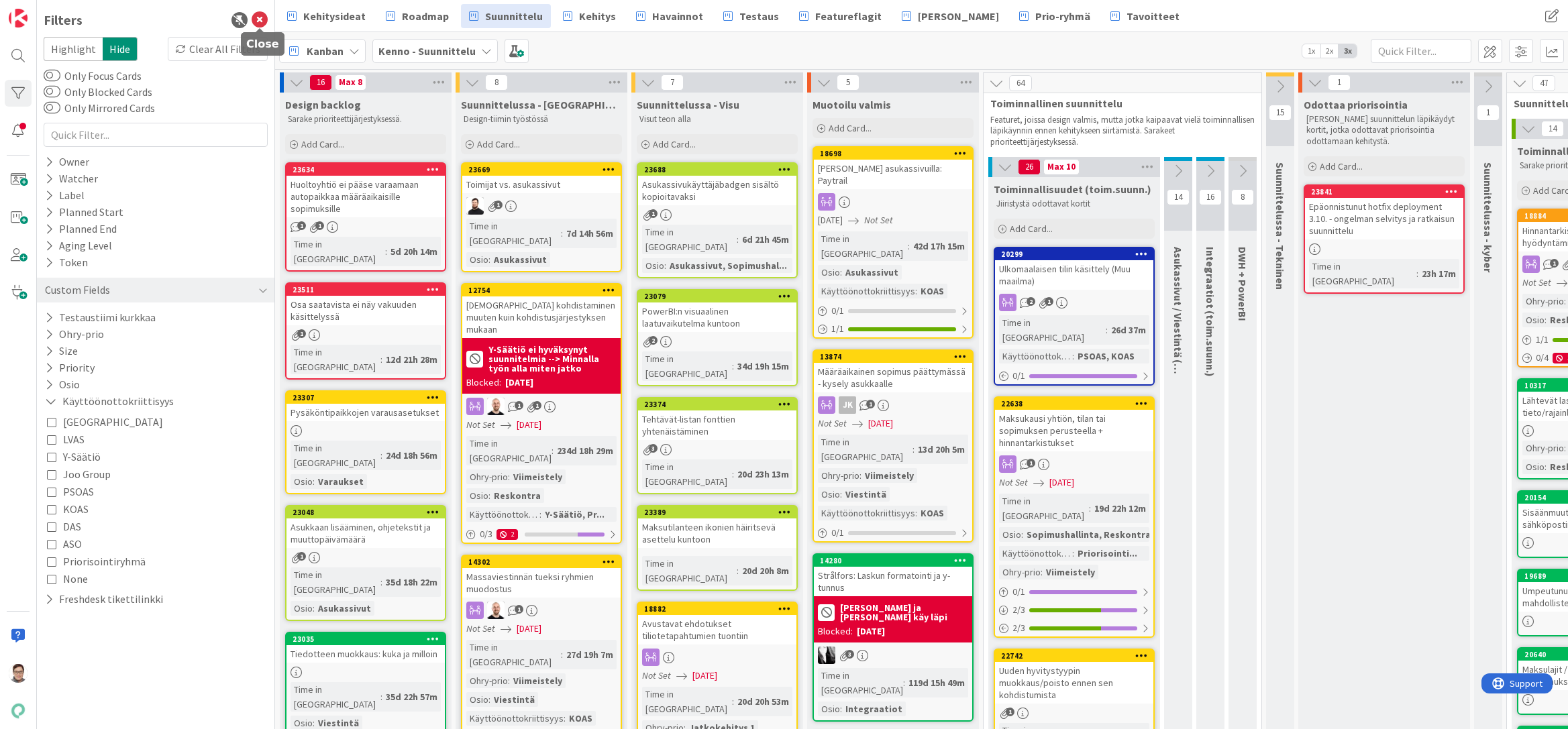
click at [257, 25] on icon at bounding box center [260, 20] width 16 height 16
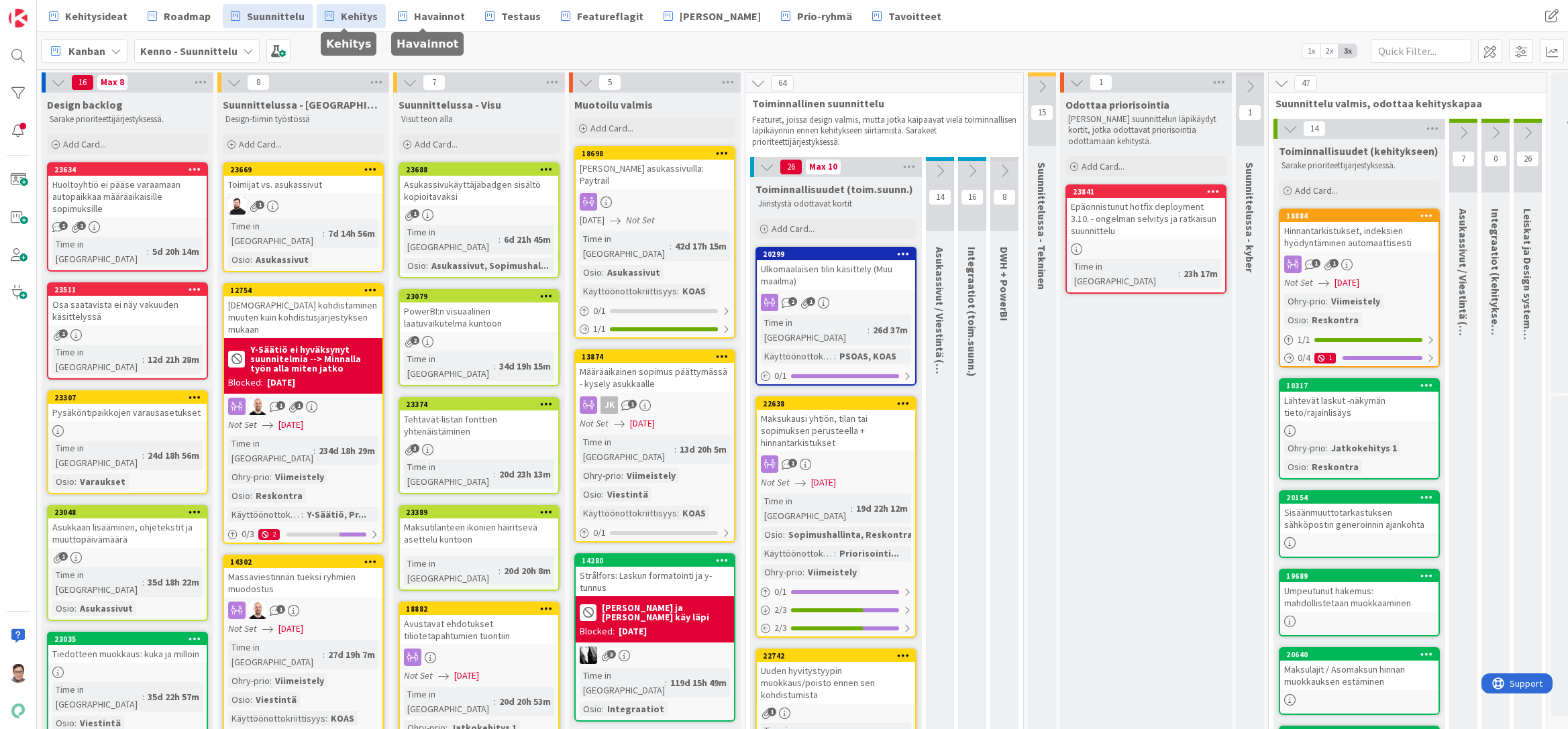
click at [356, 15] on span "Kehitys" at bounding box center [359, 16] width 37 height 16
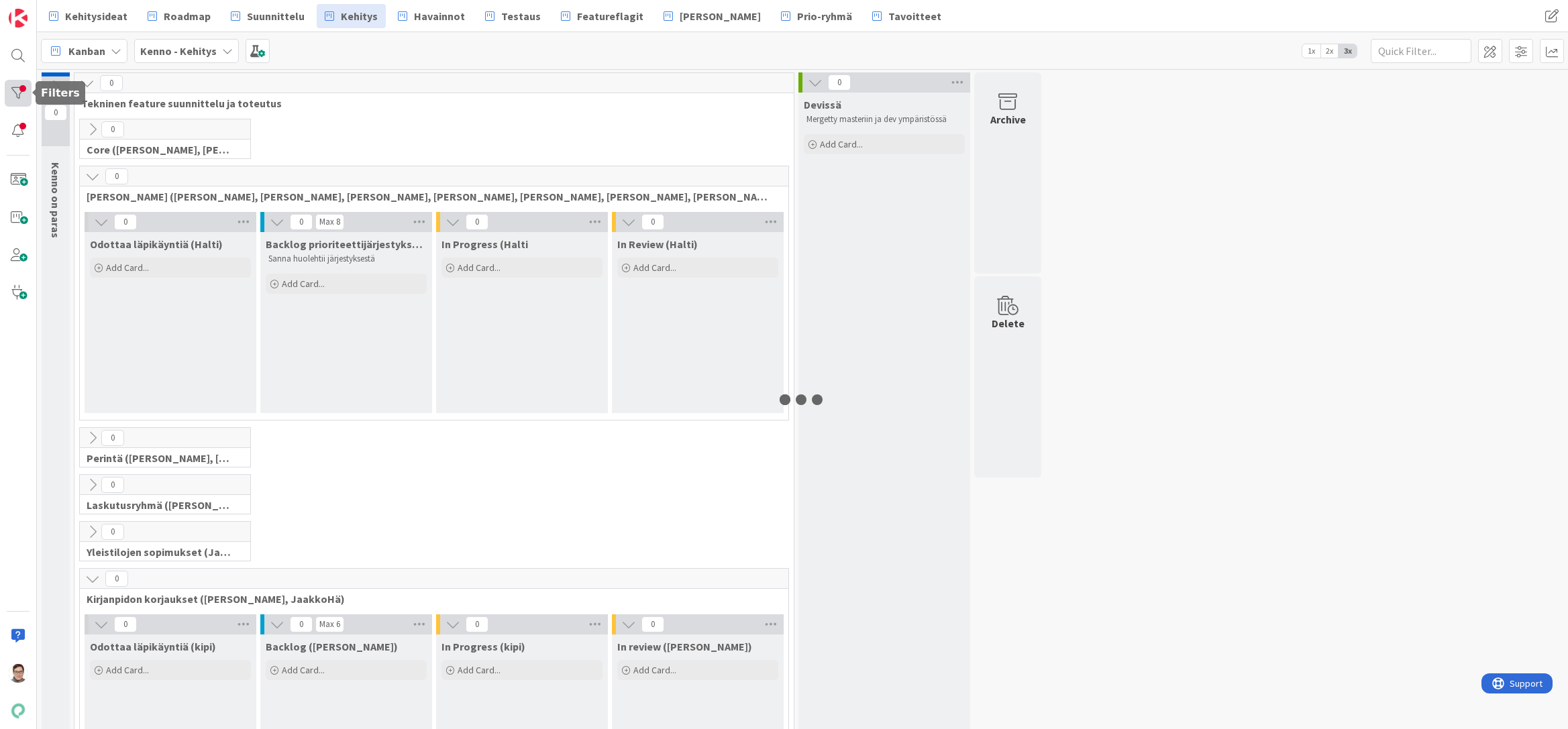
click at [12, 90] on div at bounding box center [18, 93] width 27 height 27
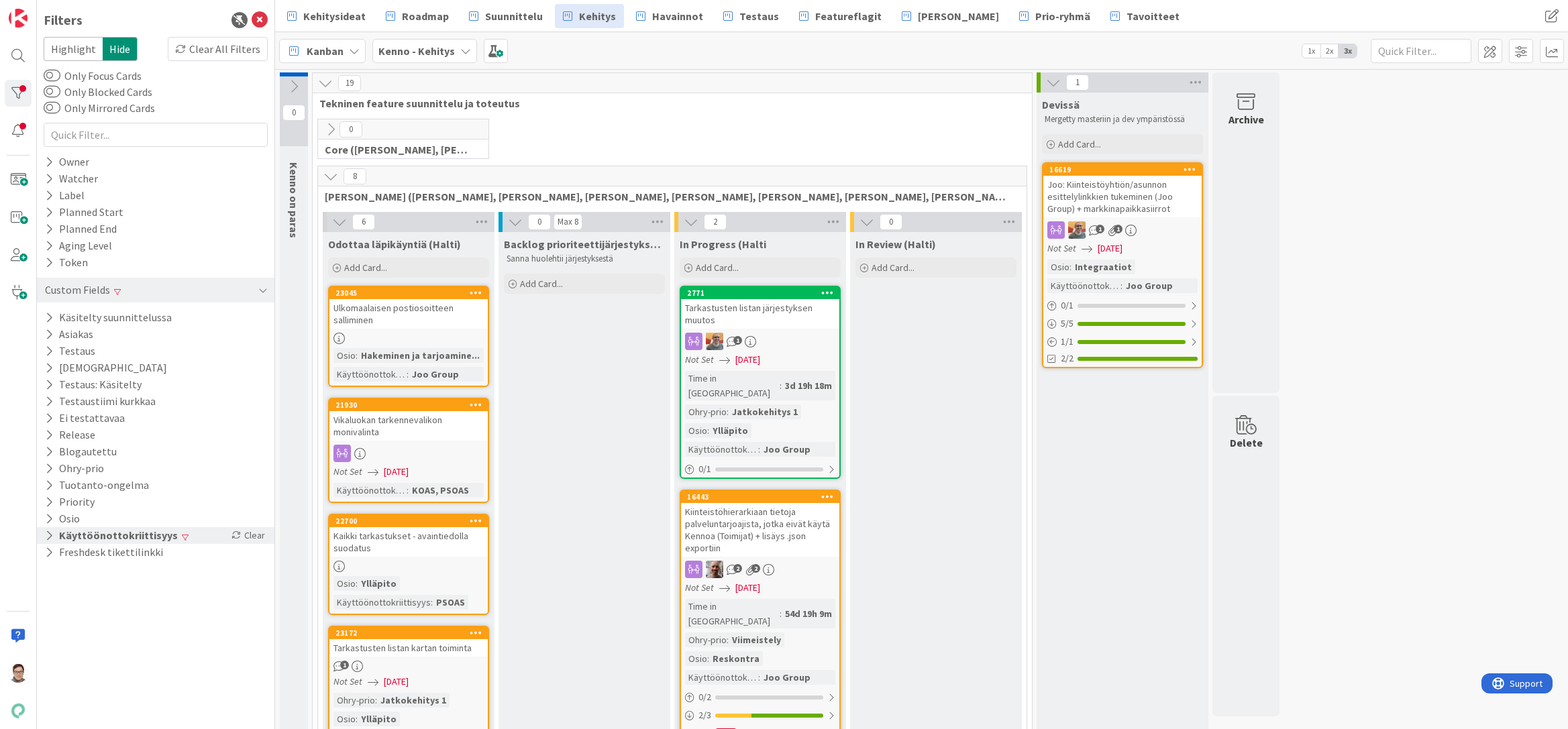
click at [47, 528] on button "Käyttöönottokriittisyys" at bounding box center [111, 535] width 135 height 17
click at [54, 624] on icon at bounding box center [51, 625] width 10 height 9
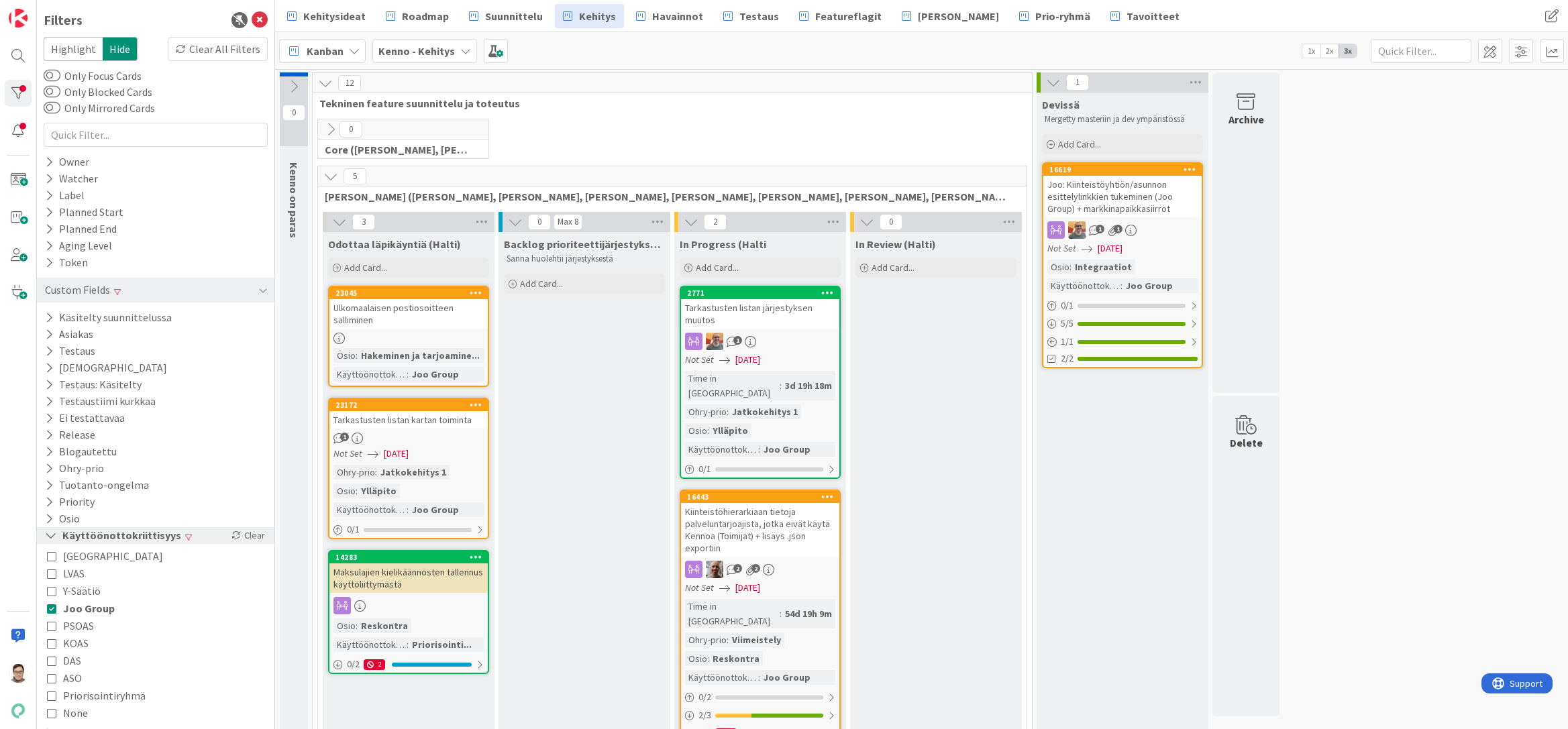
click at [46, 536] on icon at bounding box center [51, 535] width 12 height 11
click at [260, 11] on div "Filters" at bounding box center [155, 20] width 224 height 20
click at [260, 15] on icon at bounding box center [260, 20] width 16 height 16
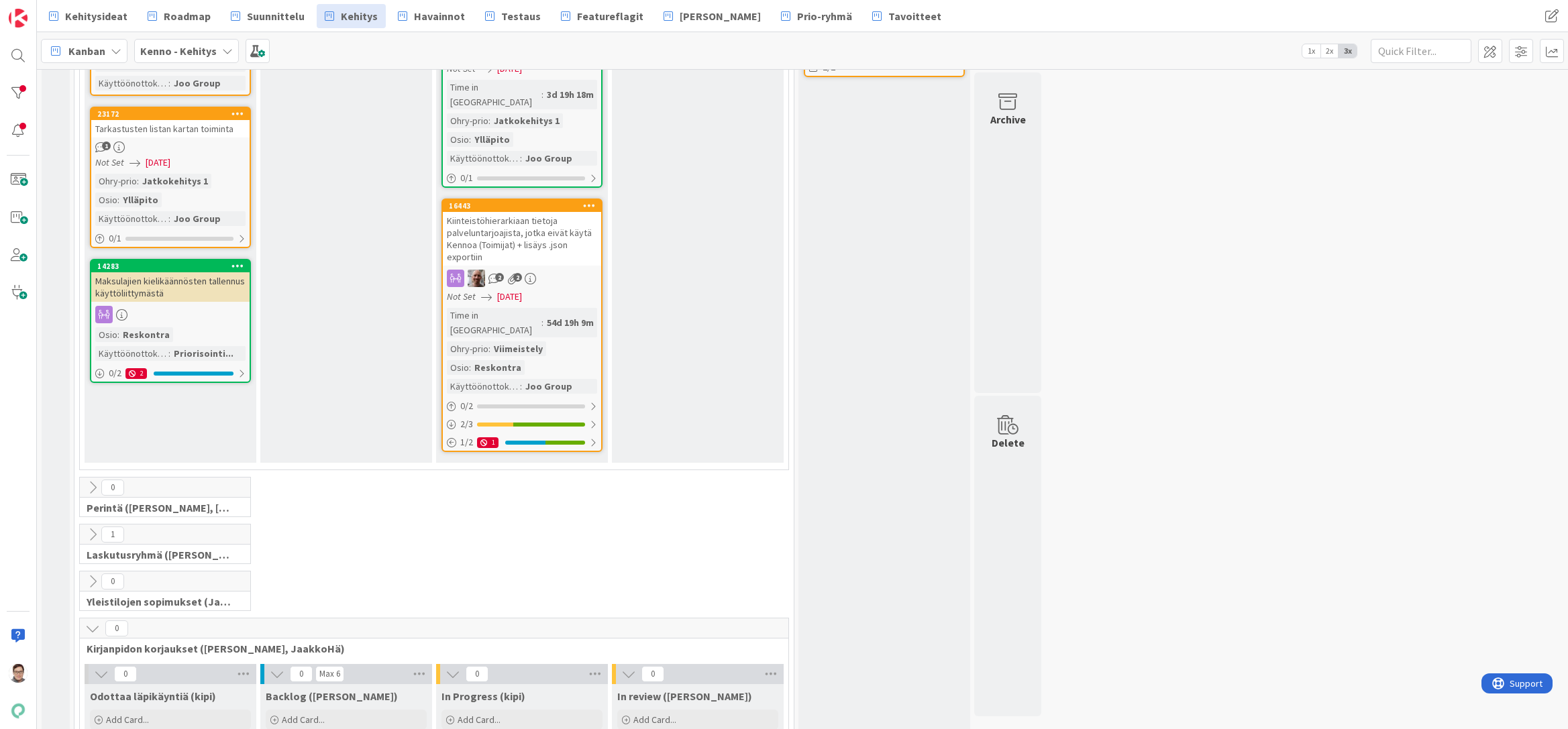
scroll to position [336, 0]
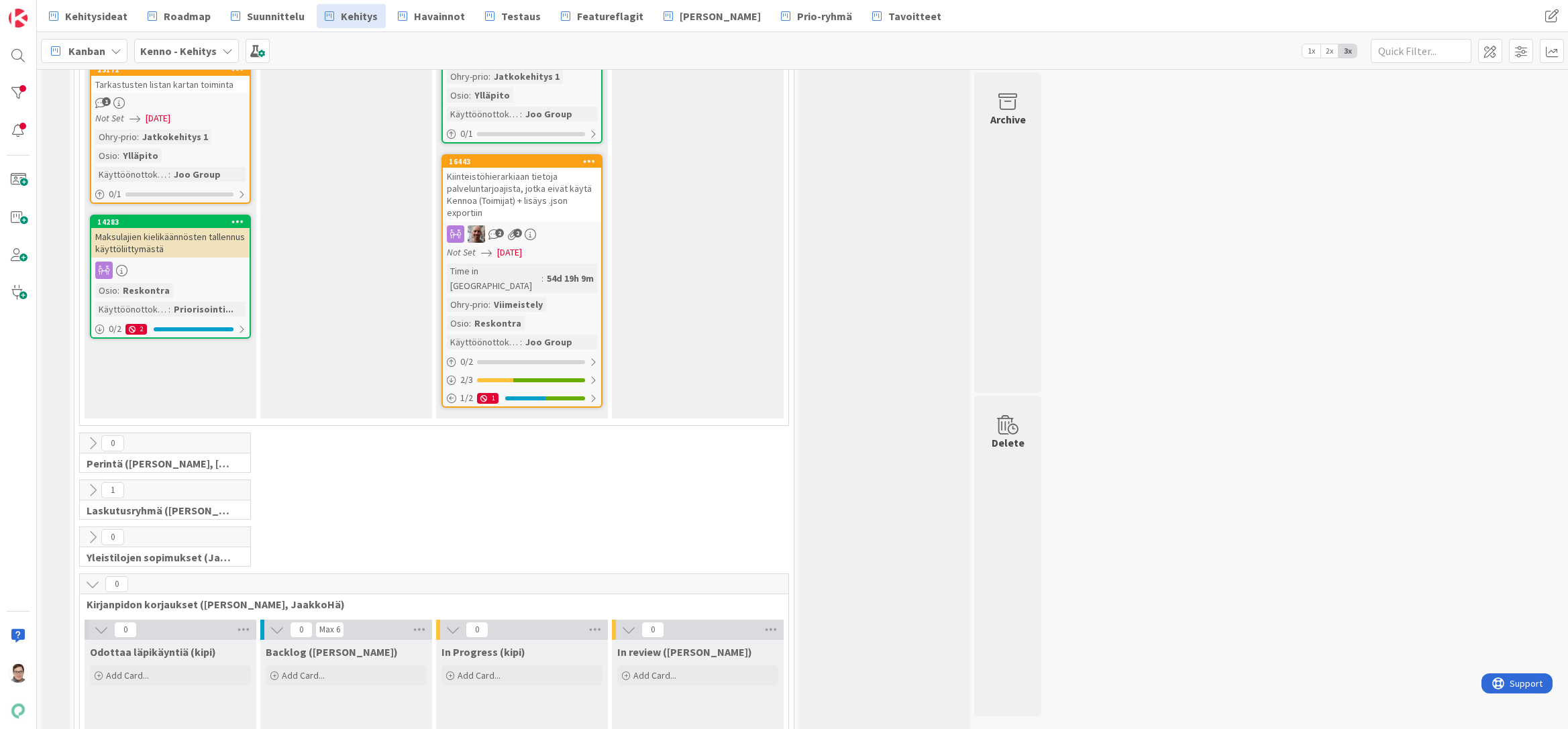
click at [91, 483] on icon at bounding box center [93, 490] width 15 height 15
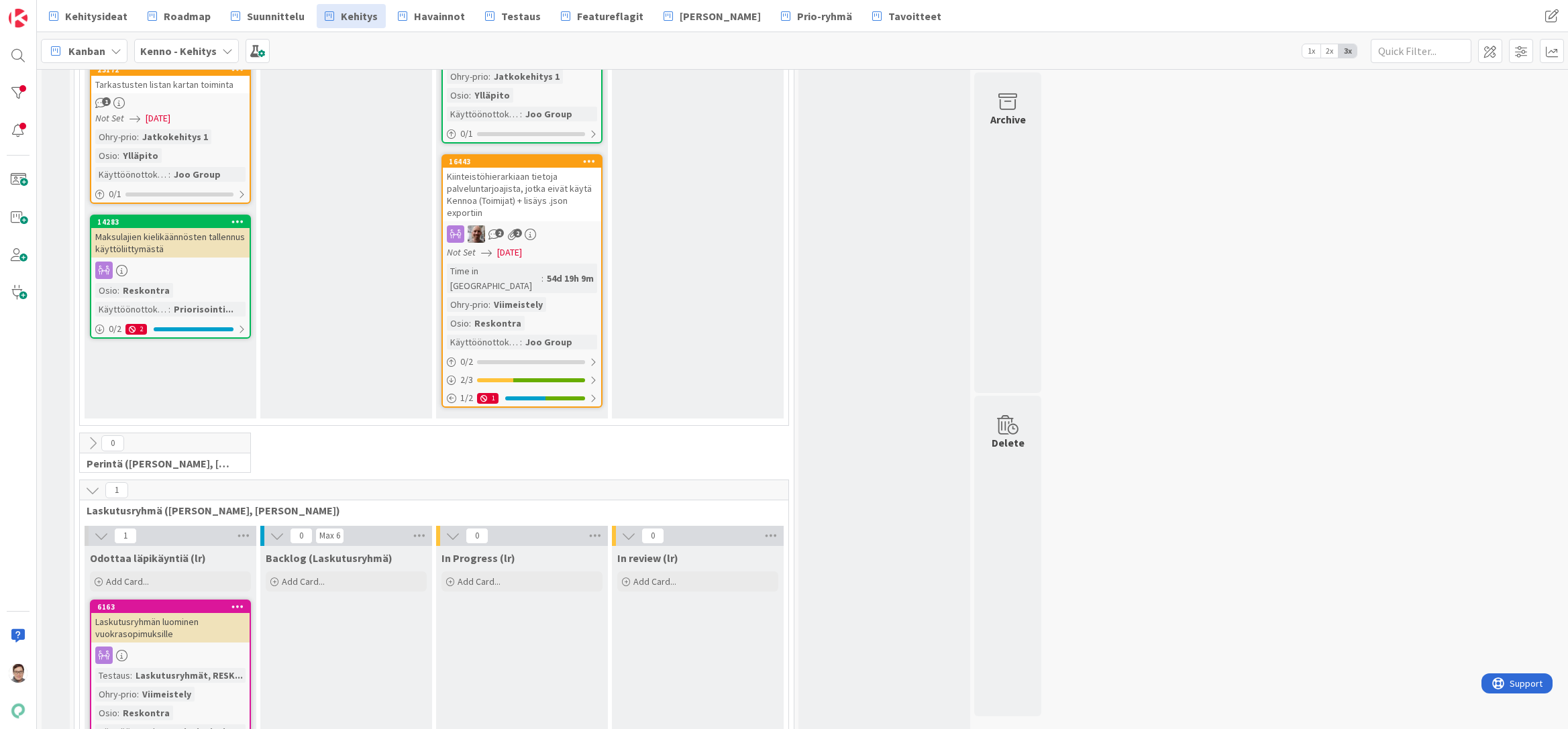
click at [103, 528] on icon at bounding box center [101, 535] width 15 height 15
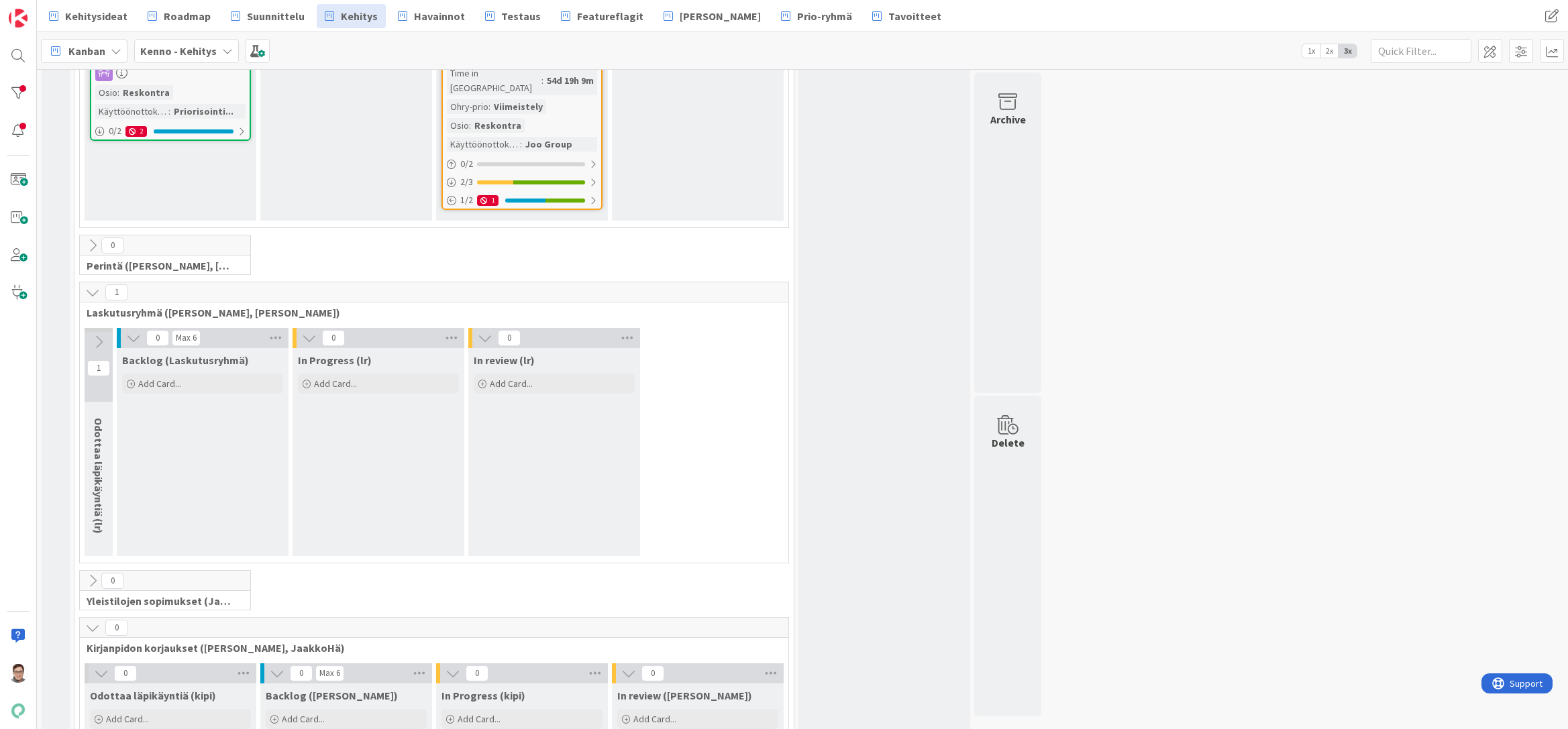
scroll to position [402, 0]
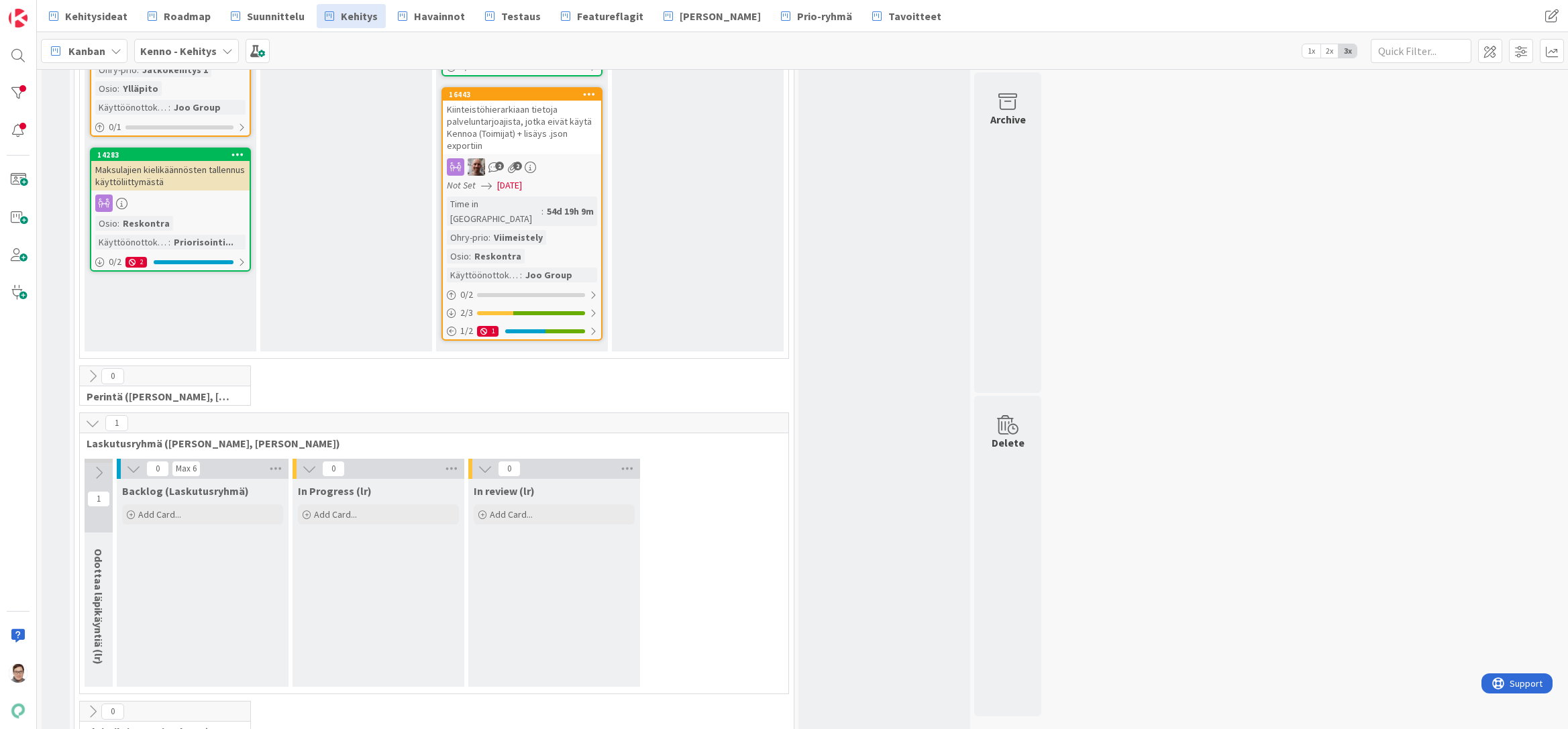
click at [94, 465] on icon at bounding box center [98, 473] width 15 height 15
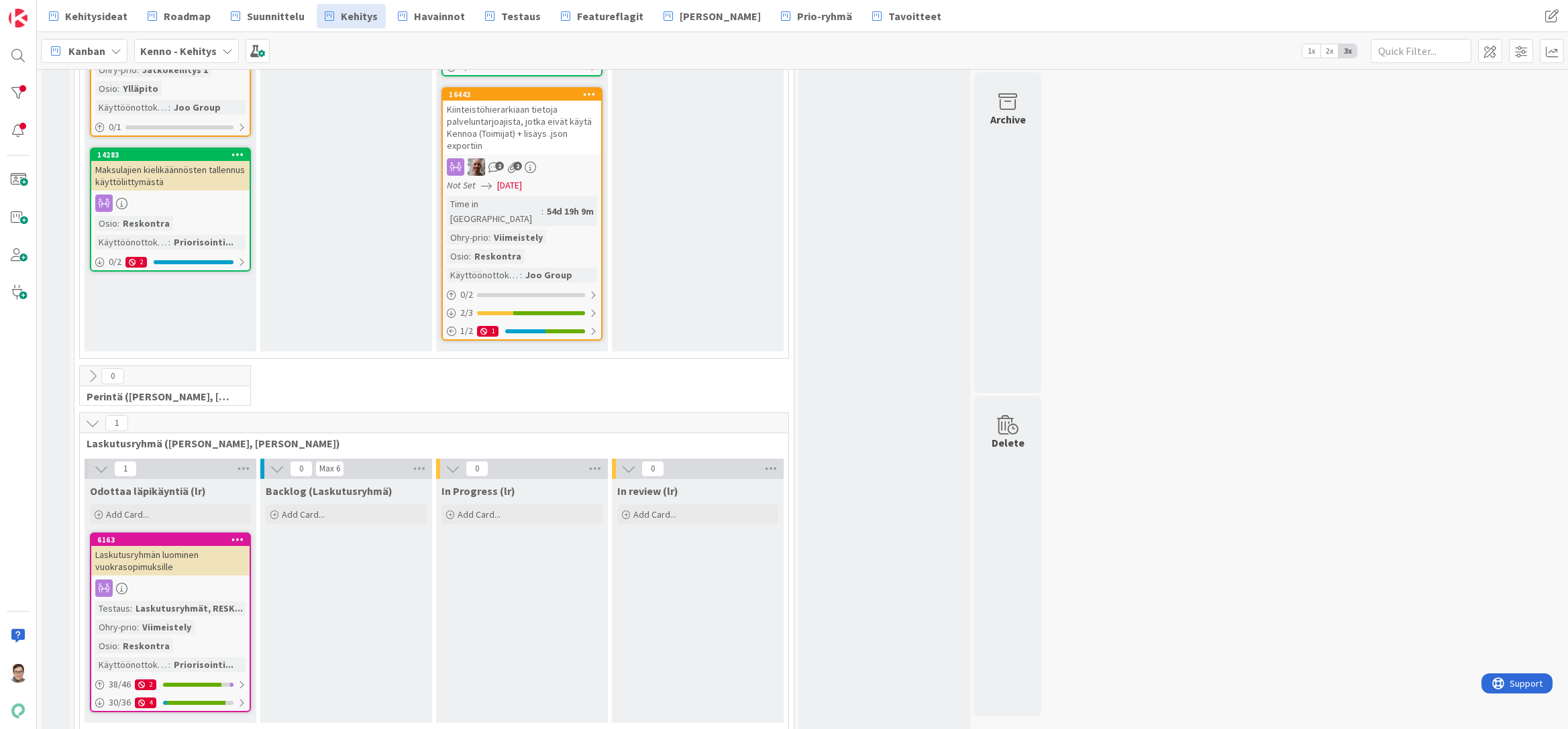
click at [91, 416] on icon at bounding box center [93, 423] width 15 height 15
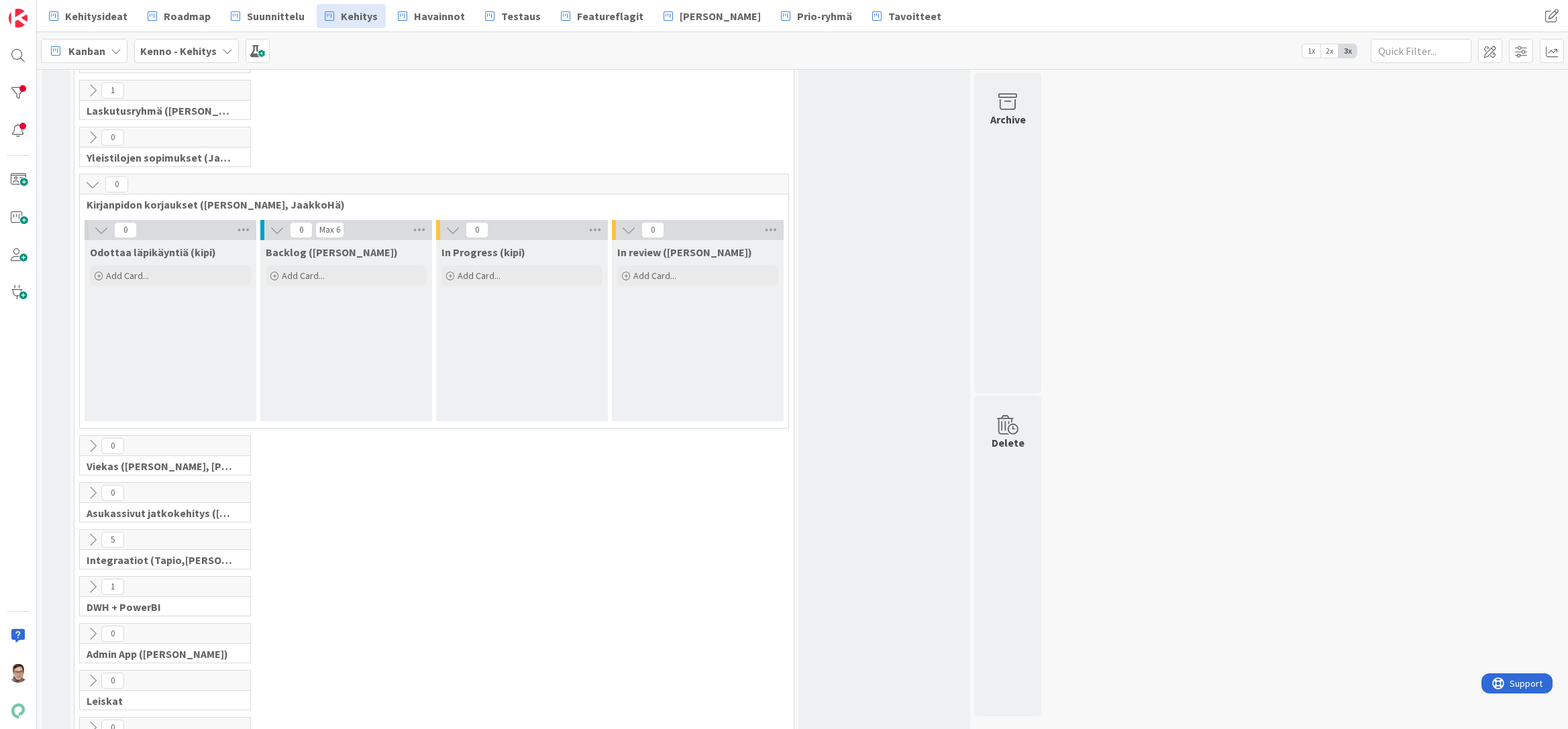
scroll to position [738, 0]
click at [88, 174] on icon at bounding box center [93, 181] width 15 height 15
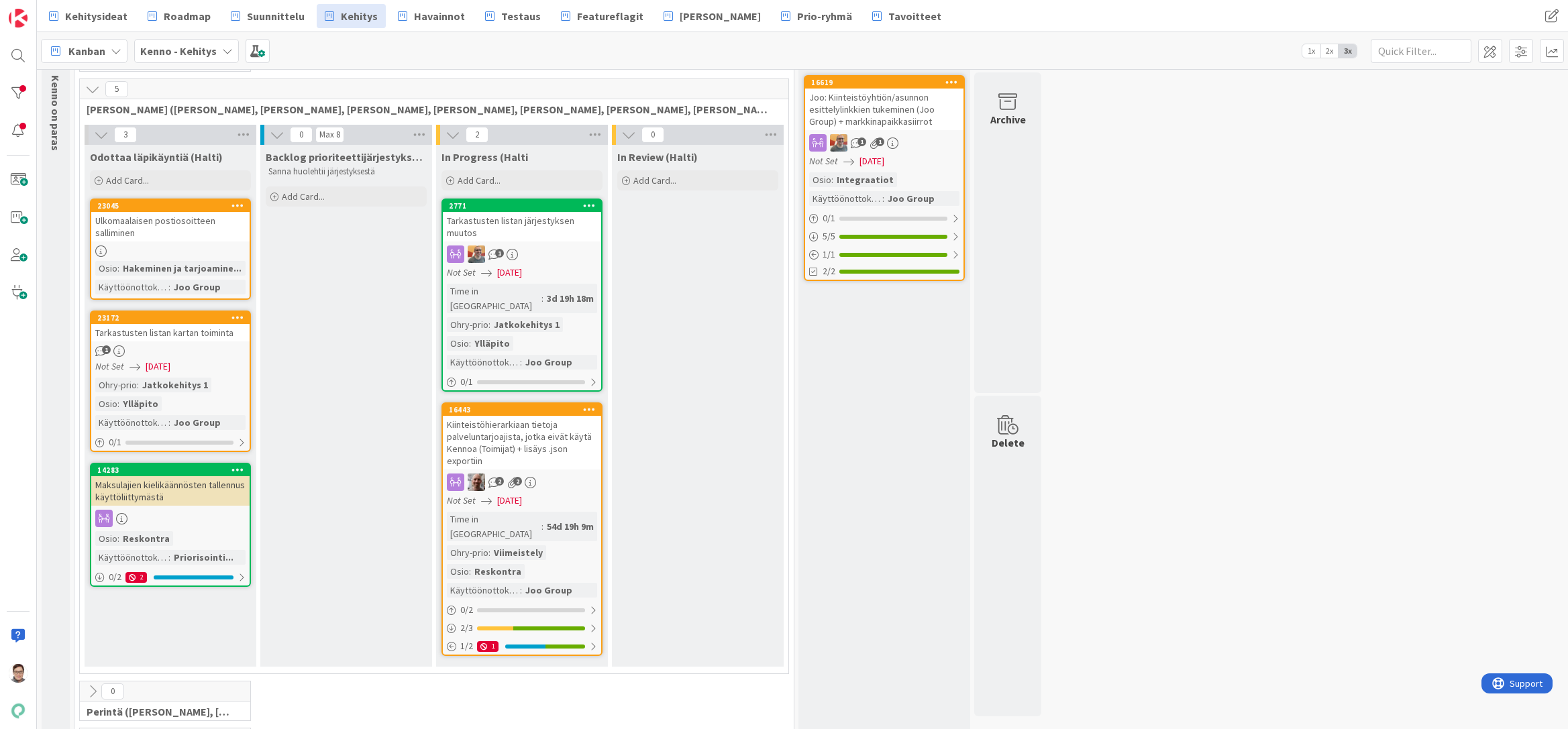
scroll to position [0, 0]
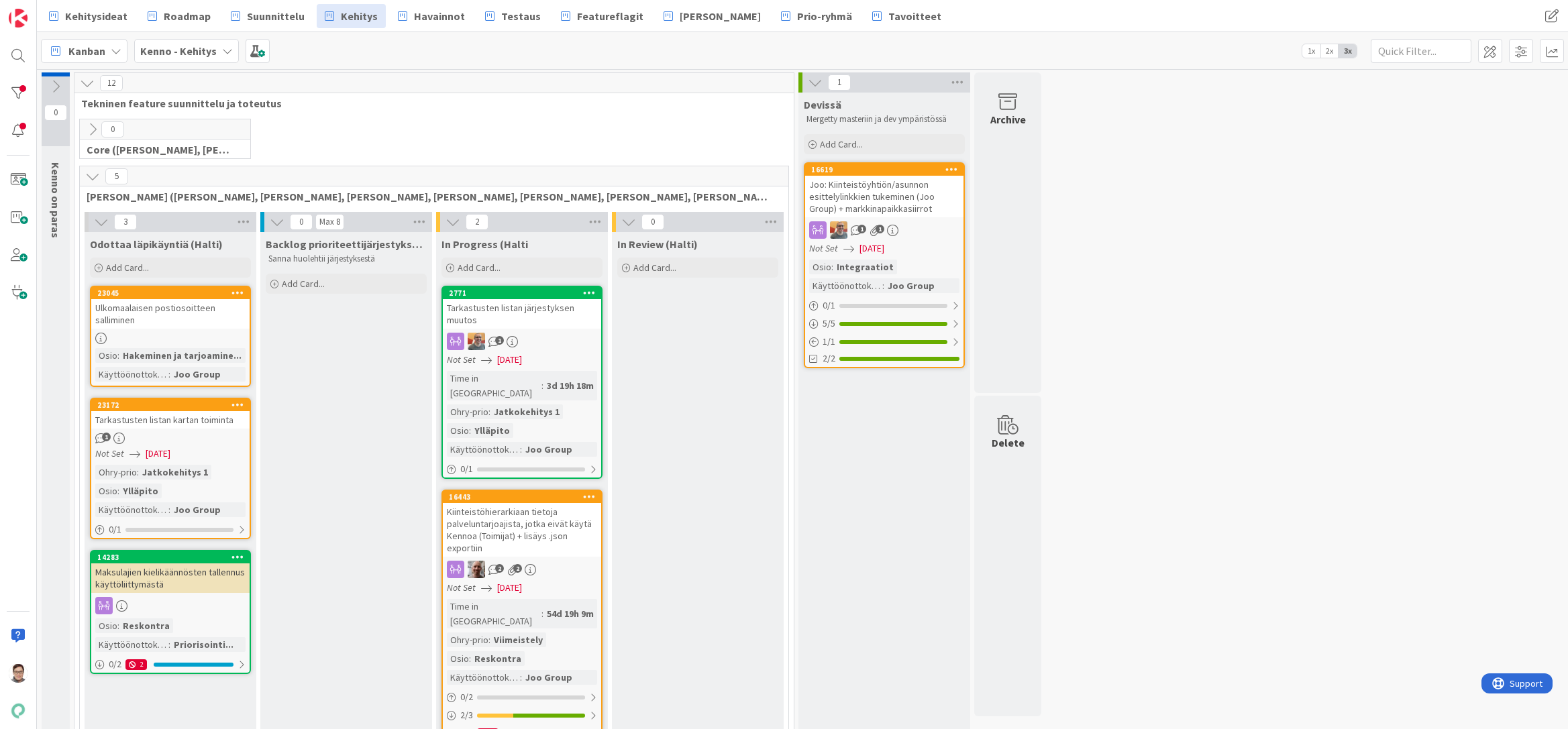
click at [309, 716] on div "Backlog prioriteettijärjestyksessä (Halti) Sanna huolehtii järjestyksestä Add C…" at bounding box center [346, 492] width 172 height 522
click at [1166, 702] on div "0 Kenno on paras 12 Tekninen feature suunnittelu ja toteutus 0 Core ([PERSON_NA…" at bounding box center [802, 704] width 1525 height 1266
click at [165, 576] on div "Maksulajien kielikäännösten tallennus käyttöliittymästä" at bounding box center [170, 578] width 158 height 29
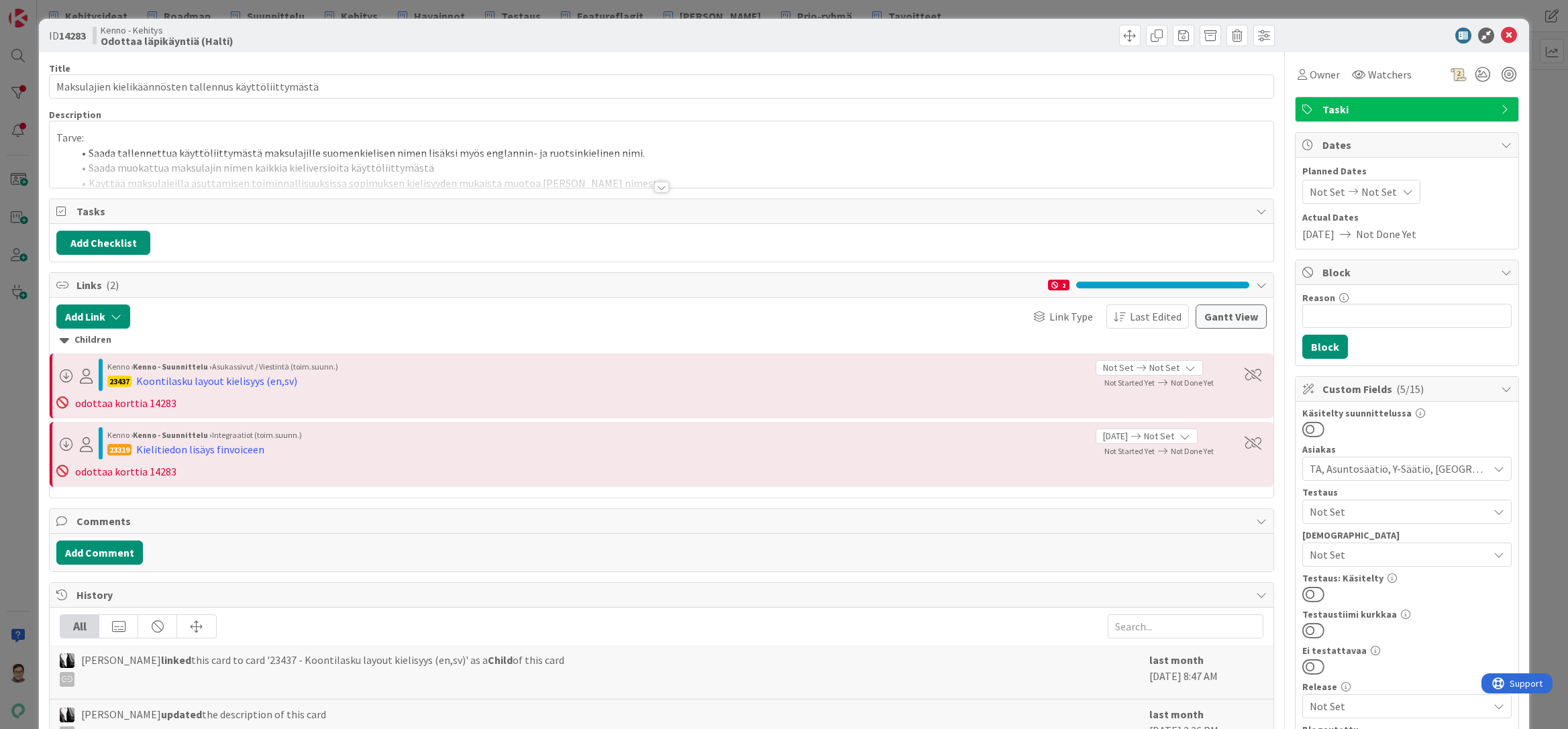
click at [654, 187] on div at bounding box center [661, 188] width 15 height 11
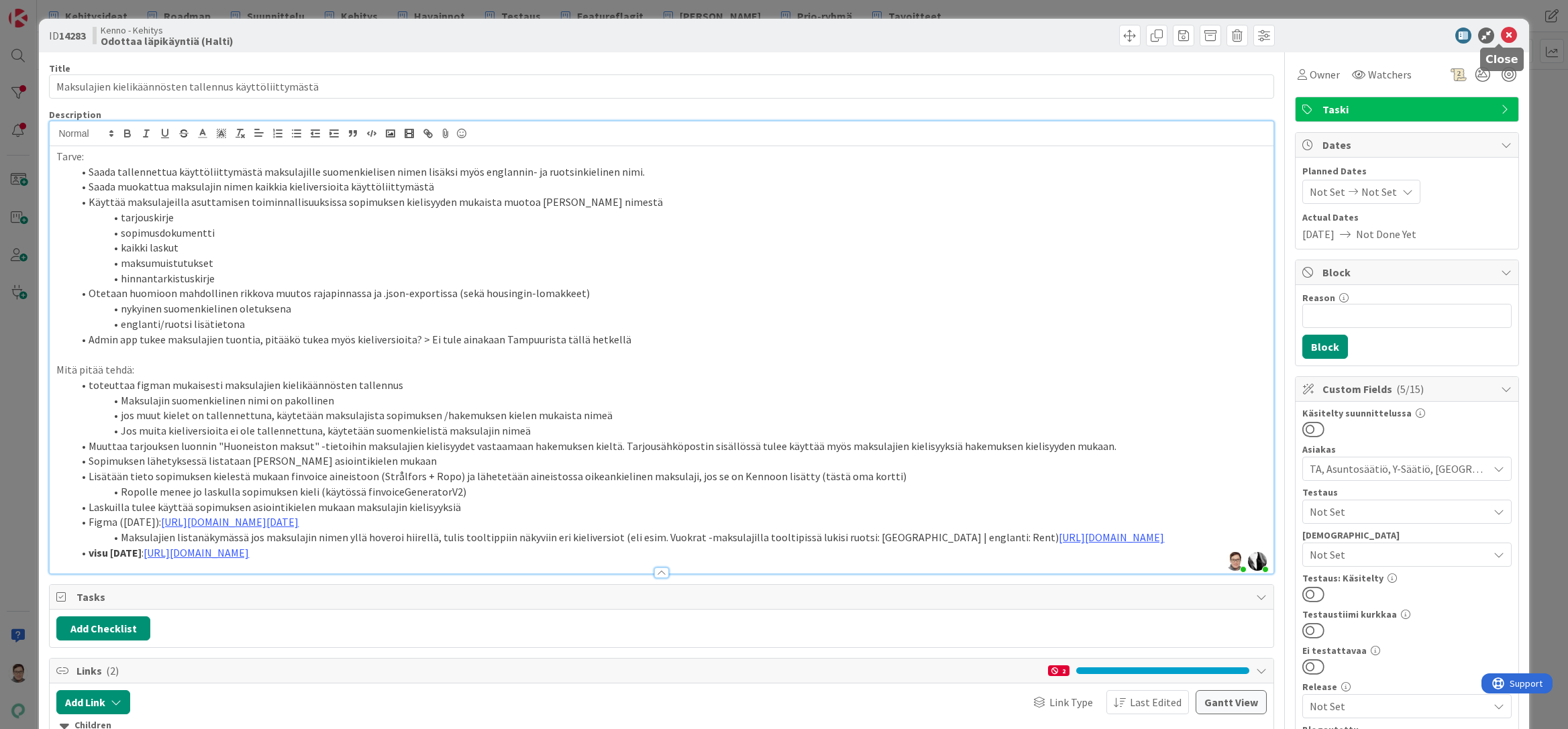
click at [1502, 38] on icon at bounding box center [1509, 36] width 16 height 16
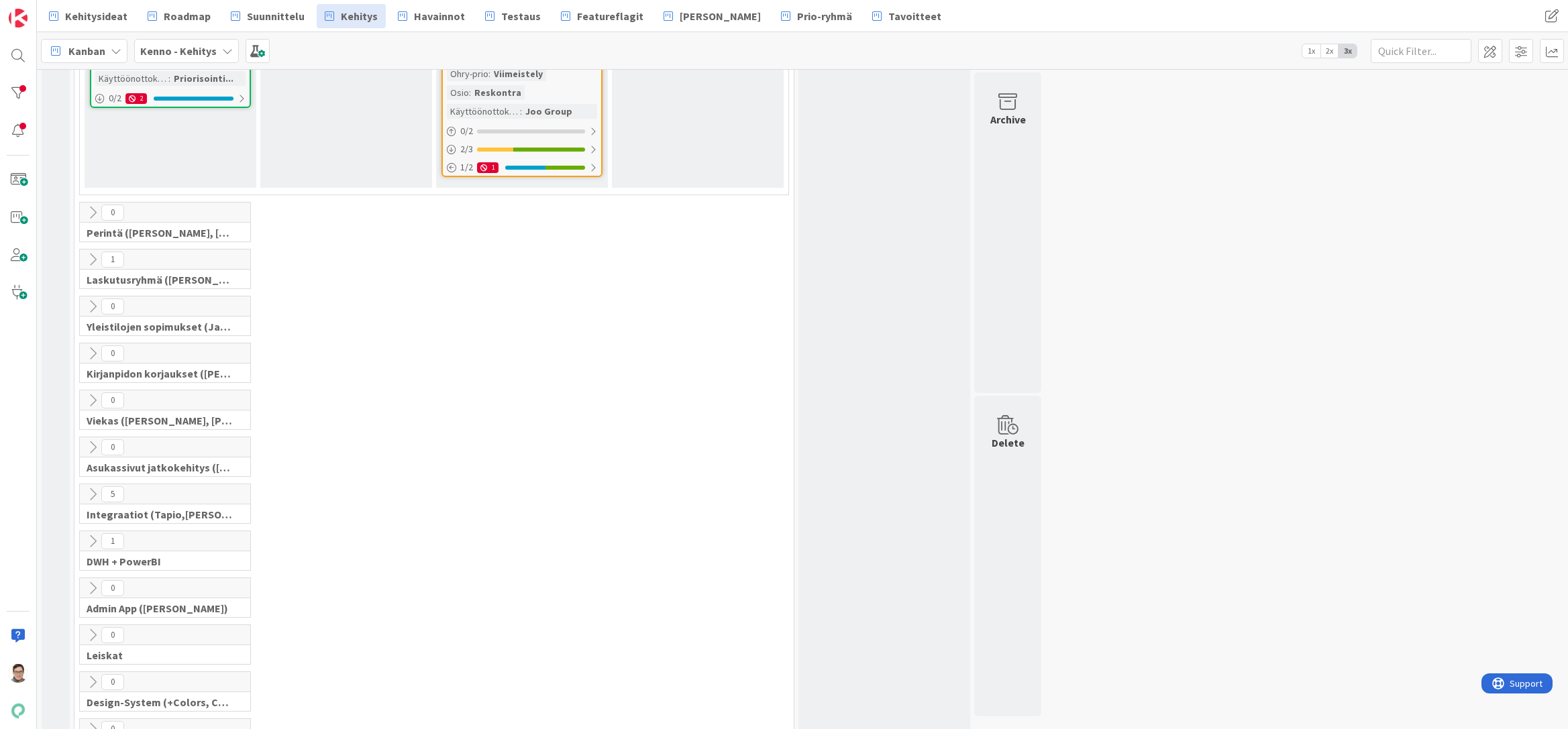
scroll to position [580, 0]
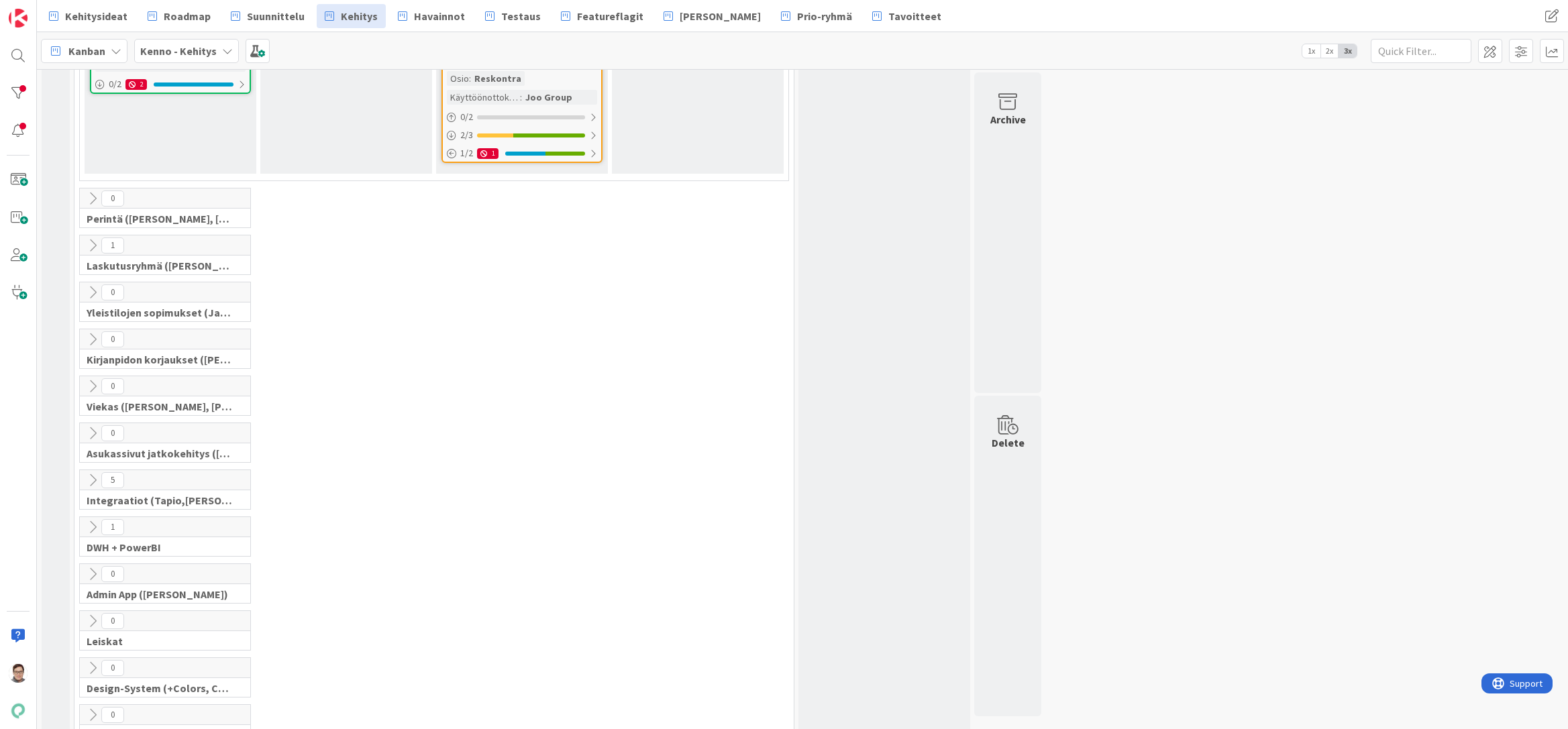
click at [93, 191] on icon at bounding box center [93, 198] width 15 height 15
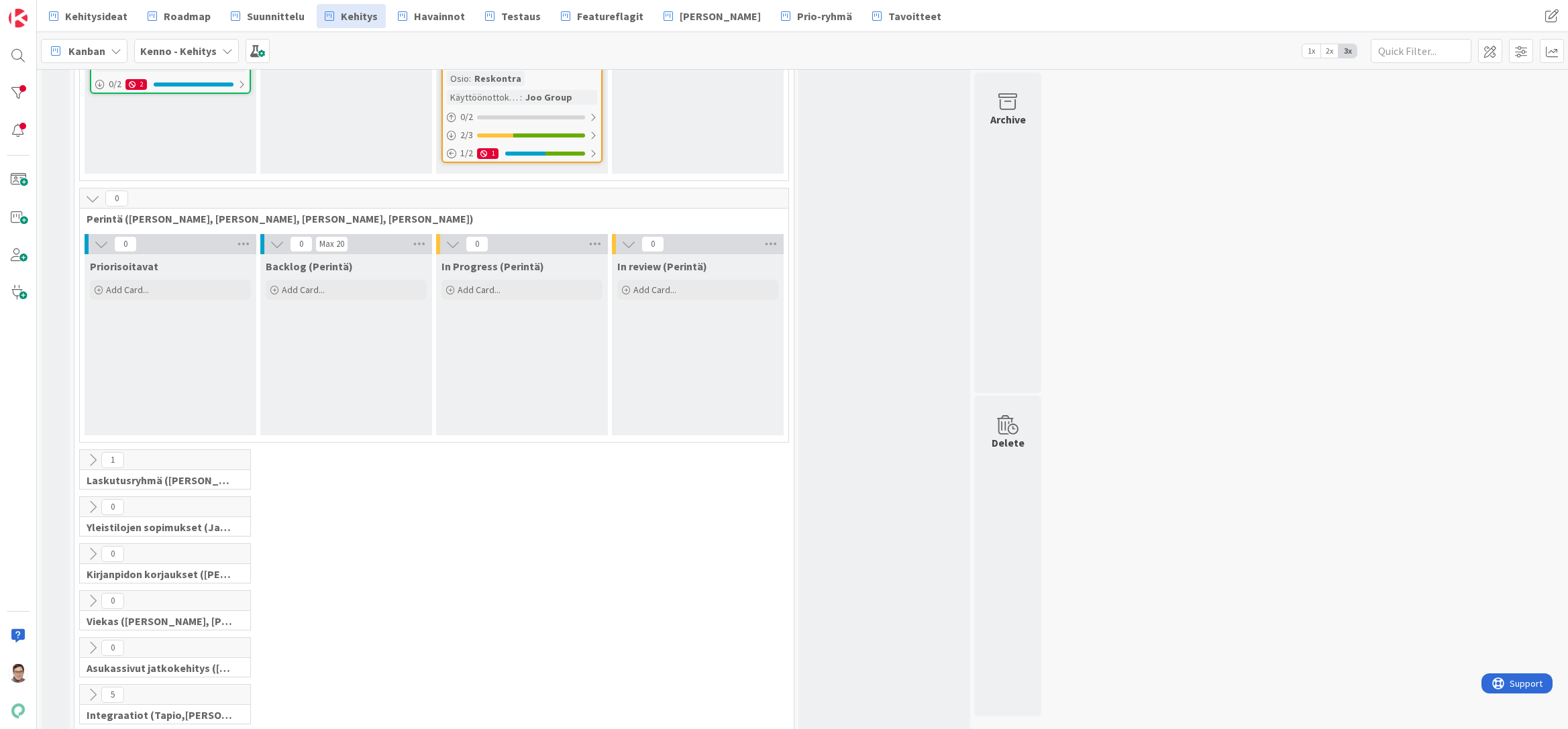
click at [93, 191] on icon at bounding box center [93, 198] width 15 height 15
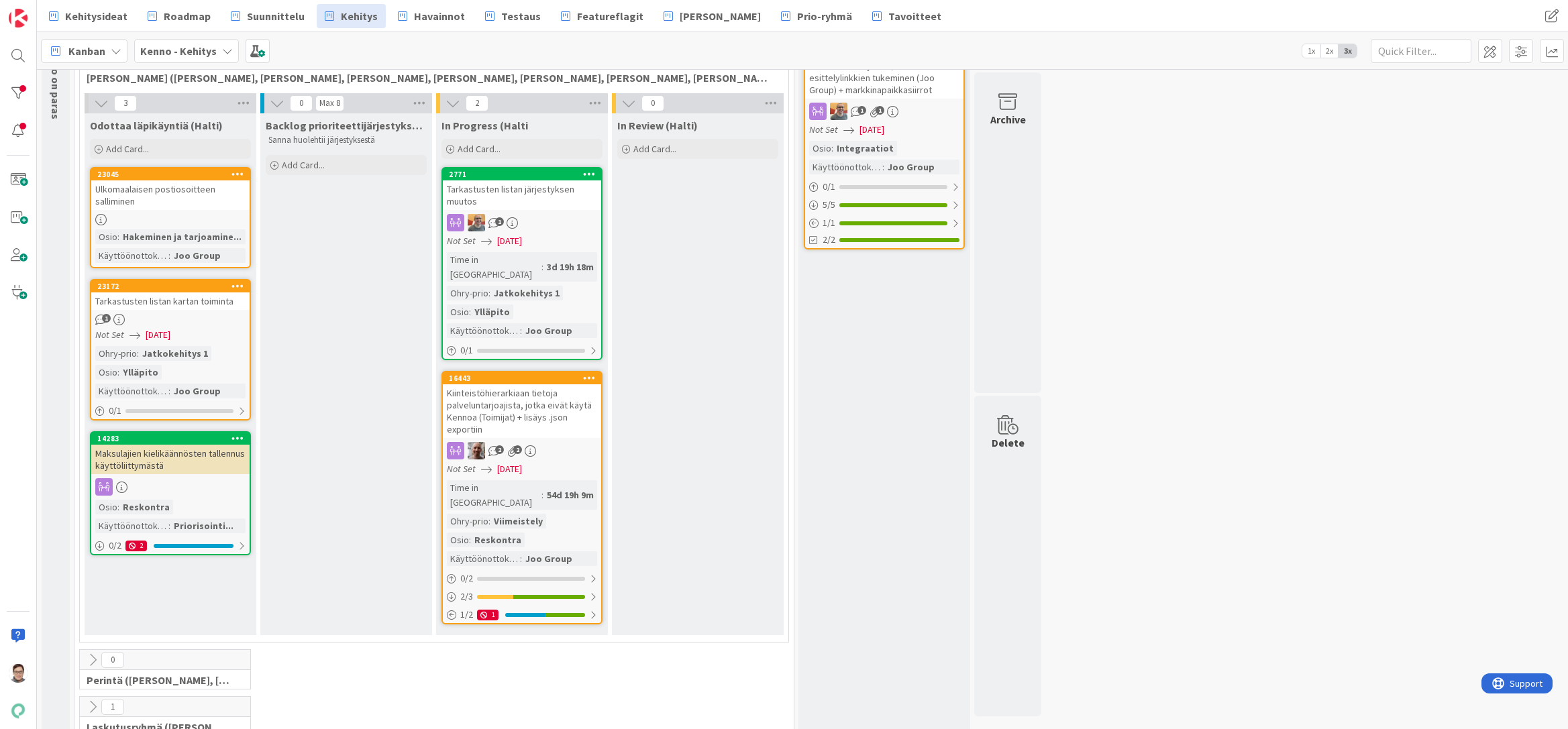
scroll to position [0, 0]
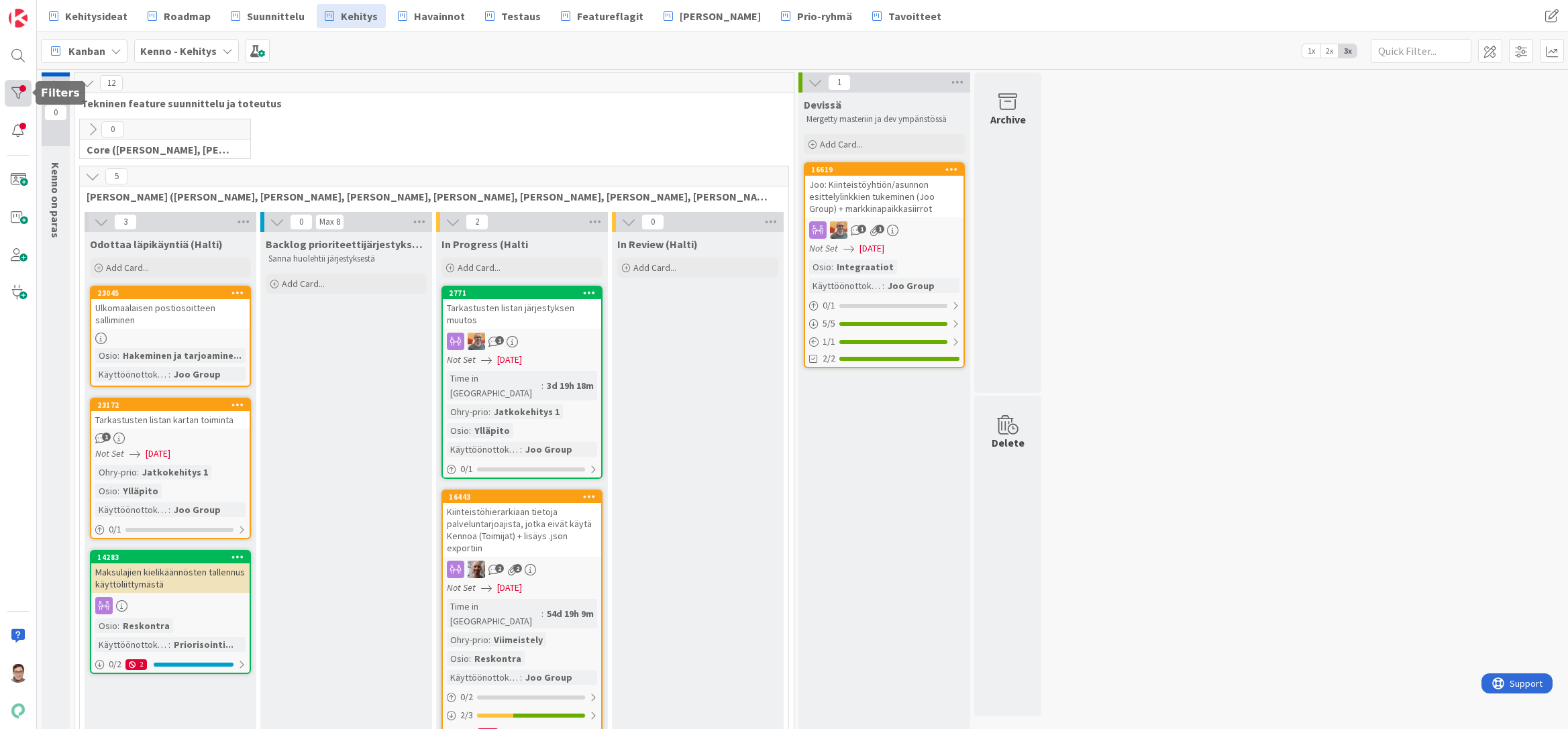
click at [13, 89] on div at bounding box center [18, 93] width 27 height 27
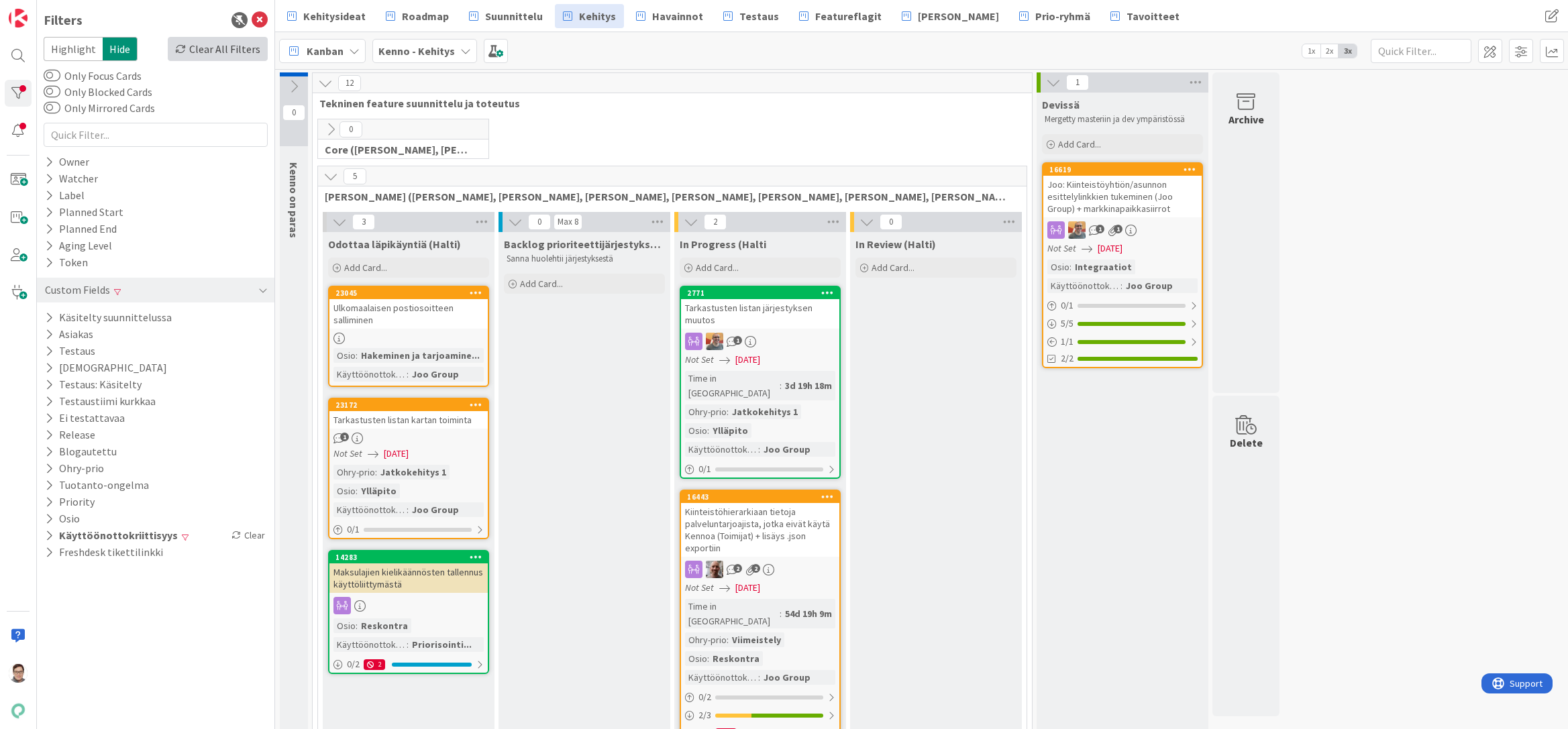
click at [206, 50] on div "Clear All Filters" at bounding box center [218, 49] width 100 height 24
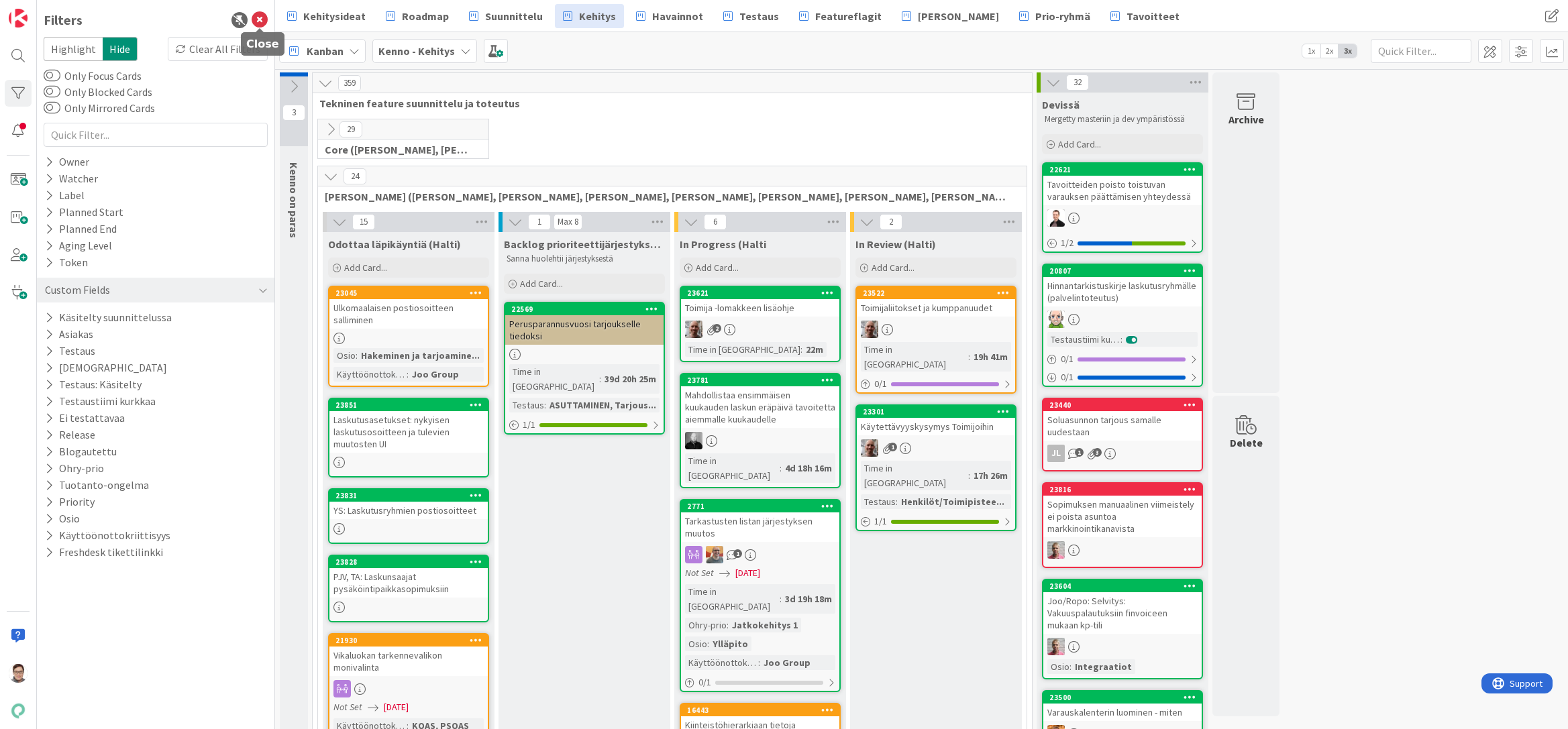
click at [258, 18] on icon at bounding box center [260, 20] width 16 height 16
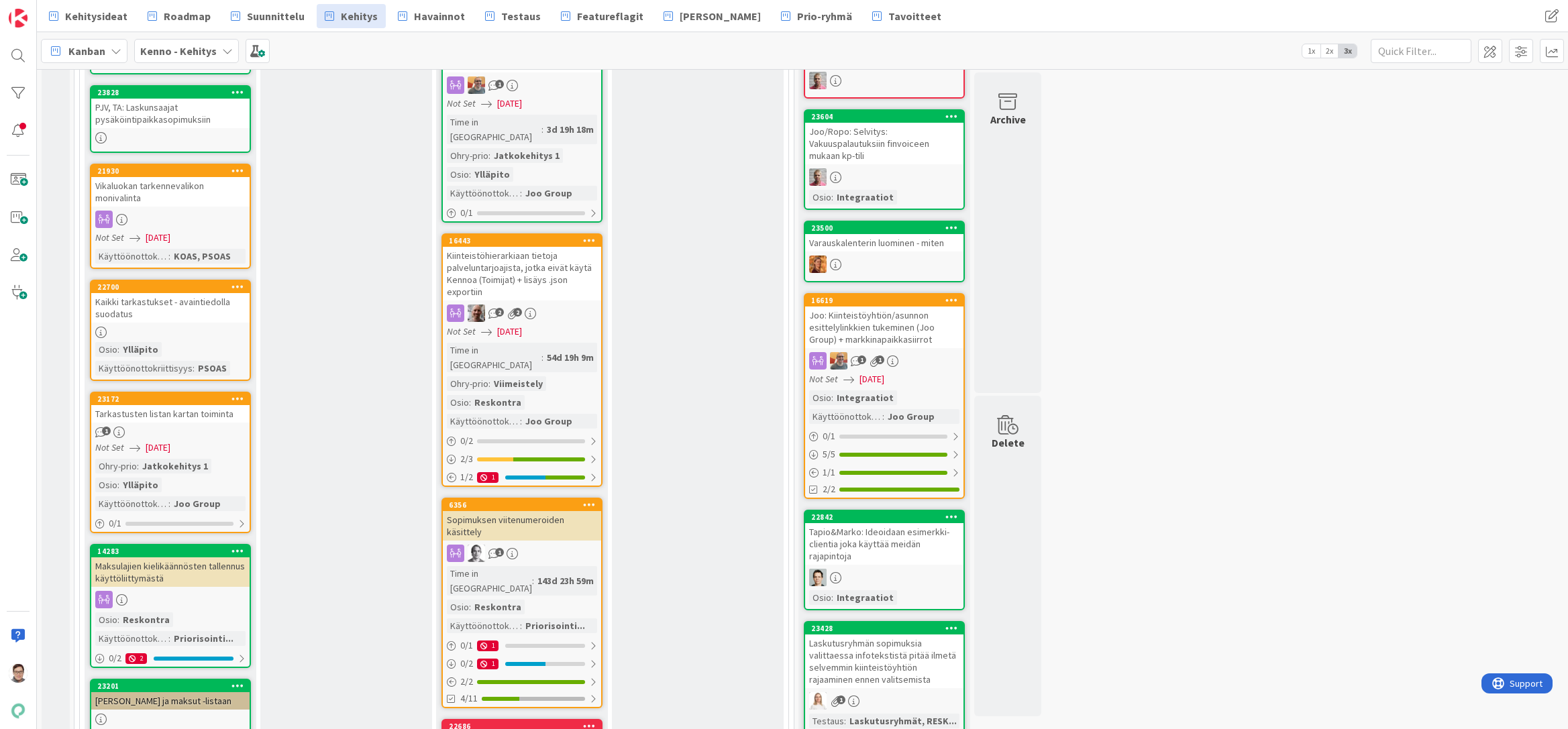
scroll to position [738, 0]
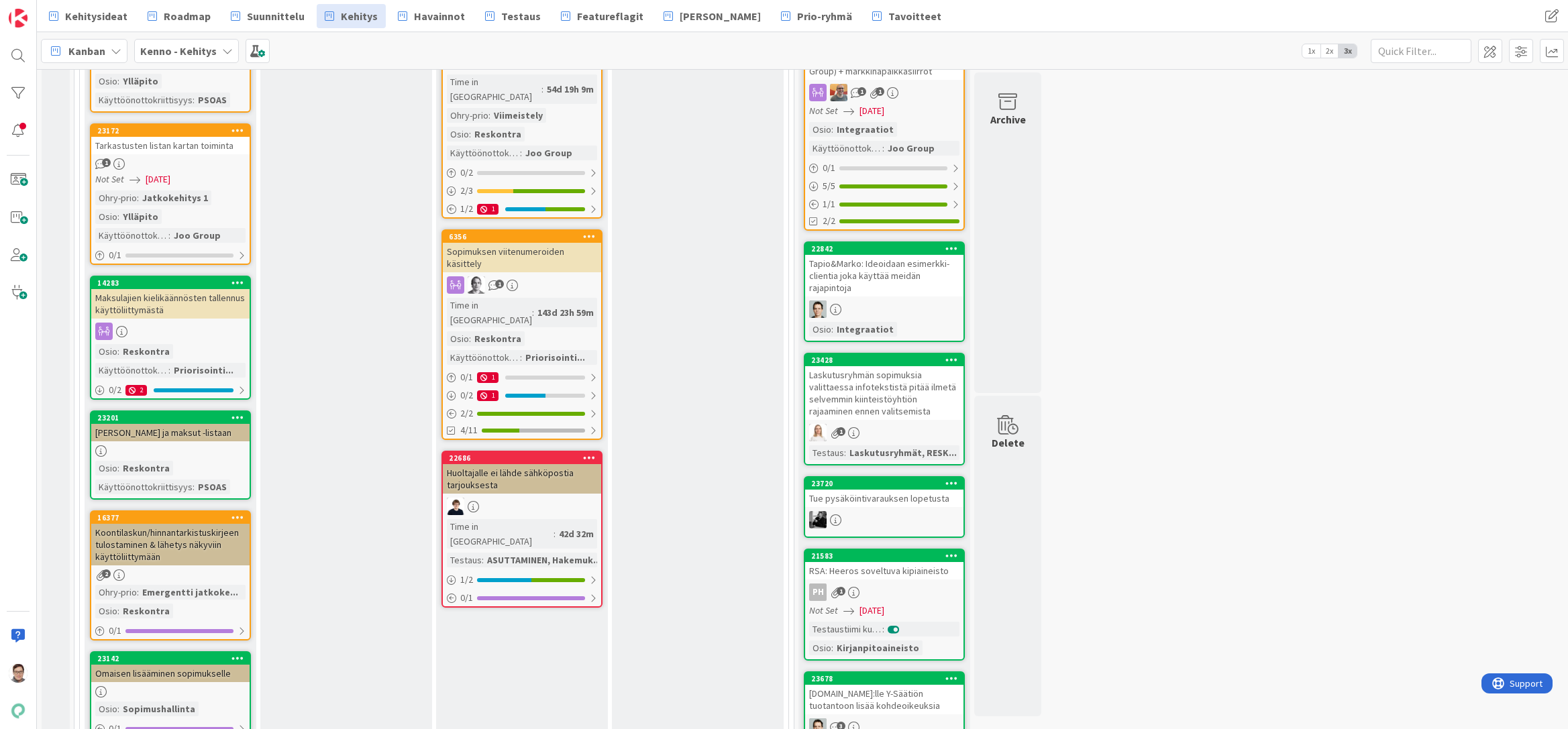
click at [171, 308] on div "Maksulajien kielikäännösten tallennus käyttöliittymästä" at bounding box center [170, 303] width 158 height 29
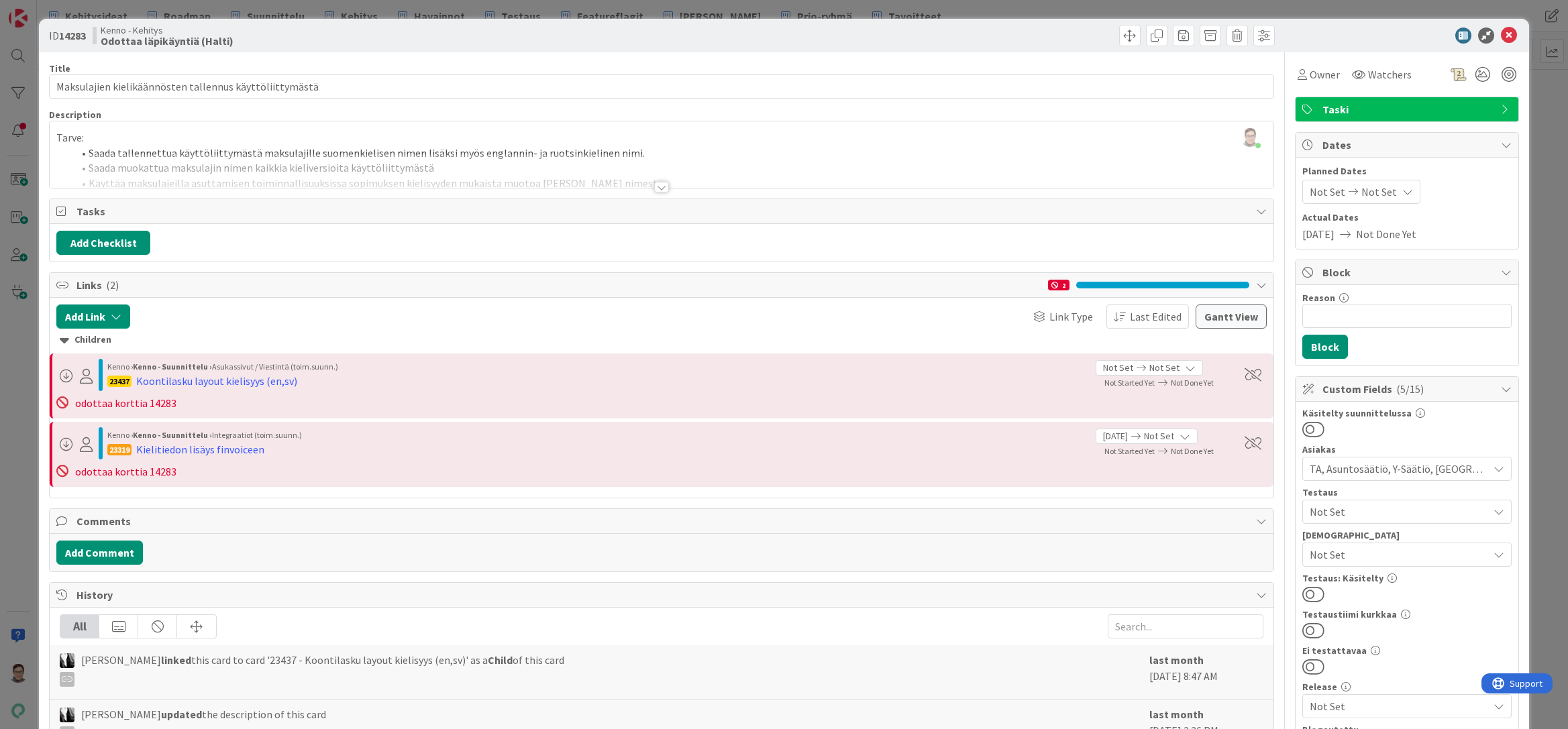
click at [513, 724] on div "[PERSON_NAME] updated the description of this card" at bounding box center [600, 723] width 1082 height 35
click at [1505, 33] on icon at bounding box center [1509, 36] width 16 height 16
